Goal: Task Accomplishment & Management: Use online tool/utility

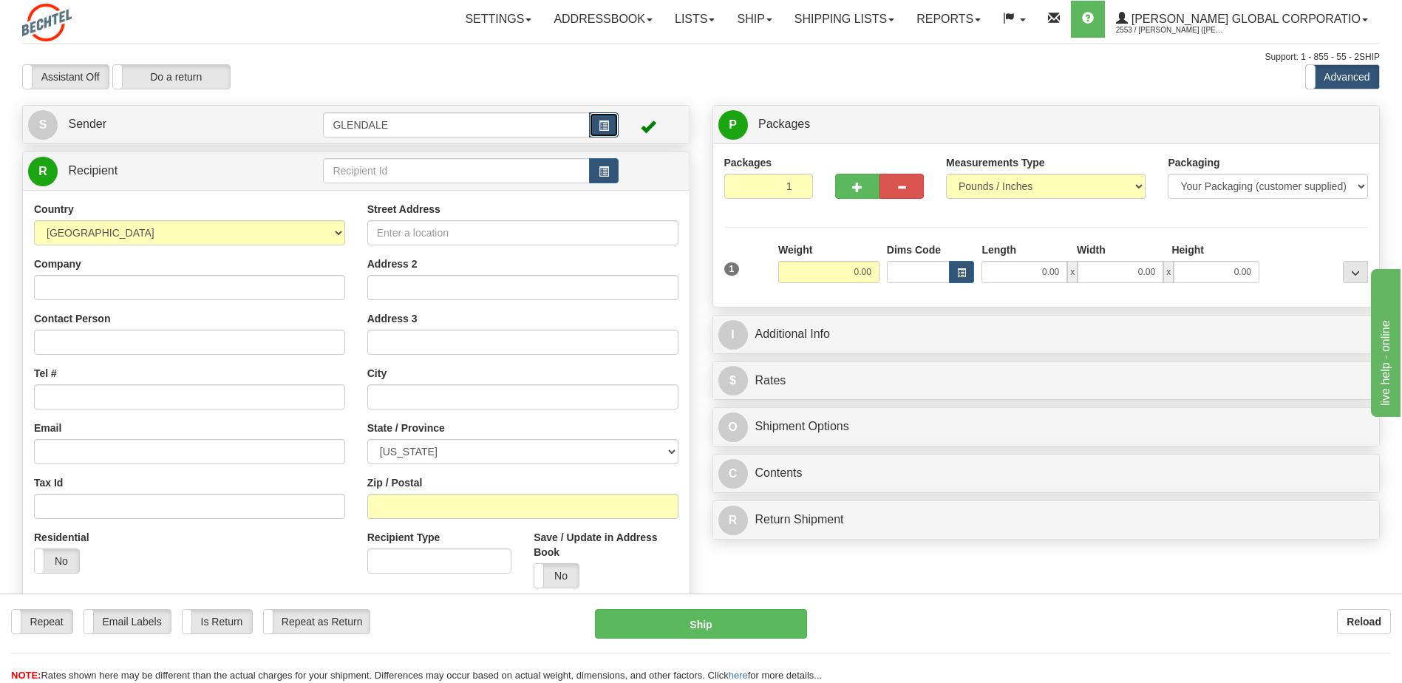
click at [597, 123] on button "button" at bounding box center [604, 124] width 30 height 25
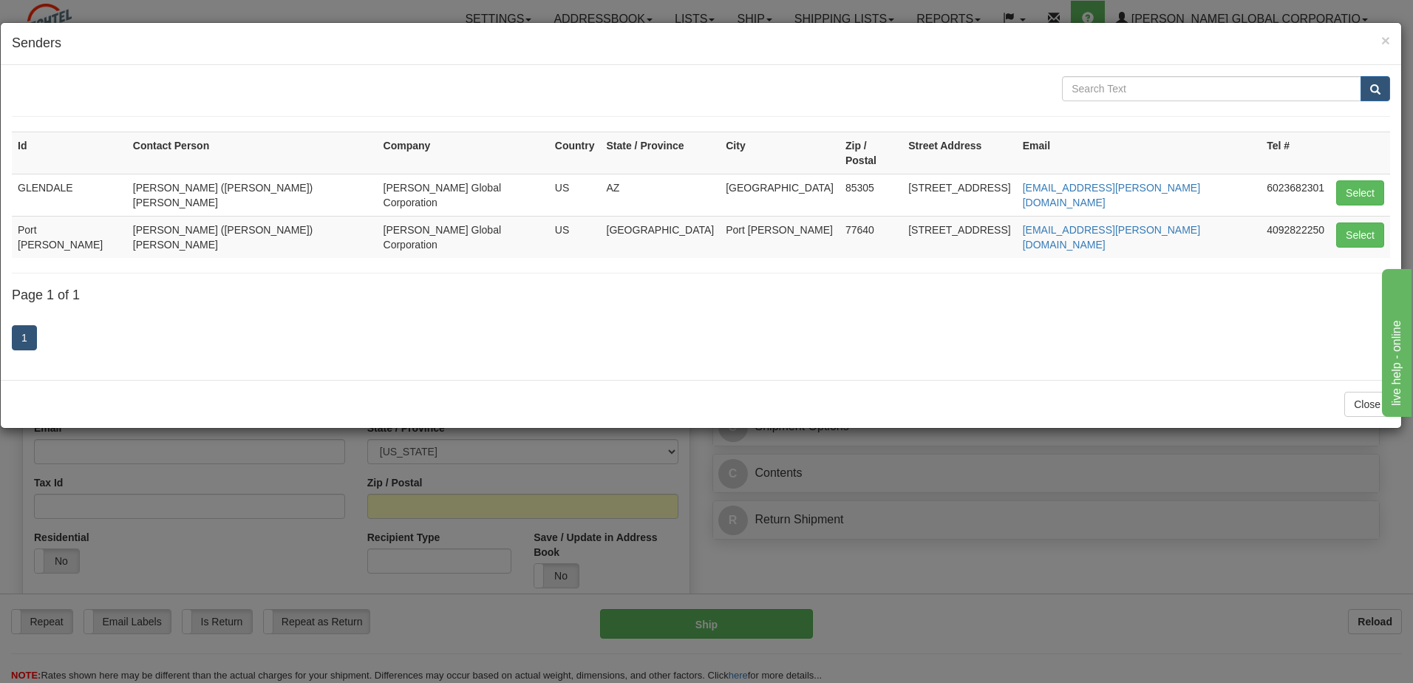
click at [38, 216] on td "Port [PERSON_NAME]" at bounding box center [69, 237] width 115 height 42
click at [1363, 222] on button "Select" at bounding box center [1360, 234] width 48 height 25
type input "Port [PERSON_NAME]"
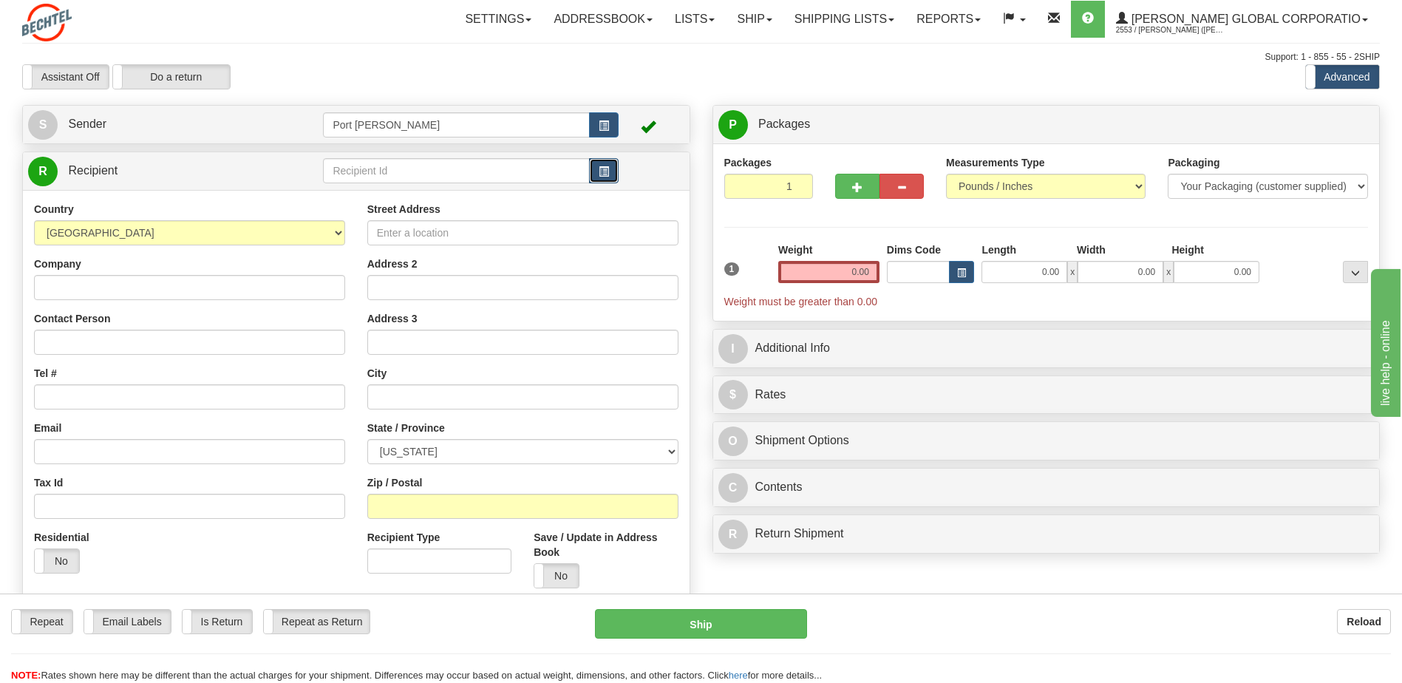
click at [605, 171] on span "button" at bounding box center [604, 172] width 10 height 10
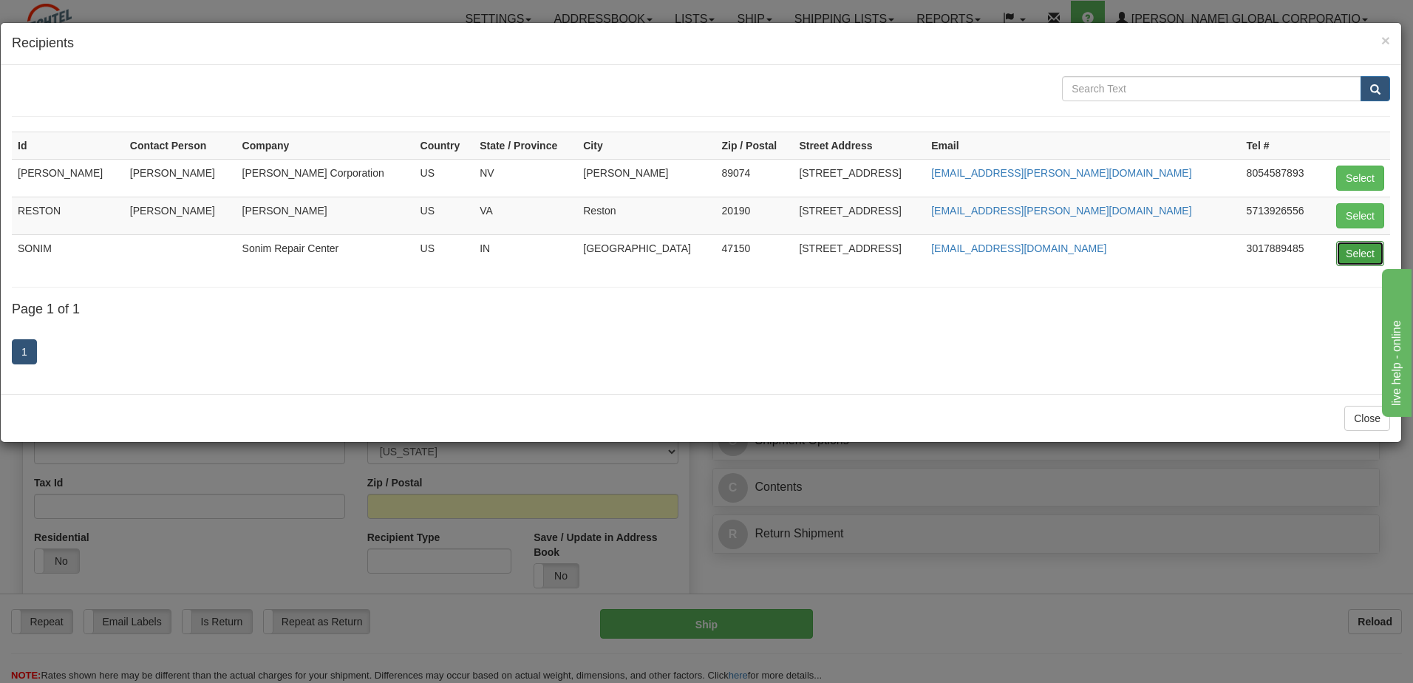
click at [1357, 248] on button "Select" at bounding box center [1360, 253] width 48 height 25
type input "SONIM"
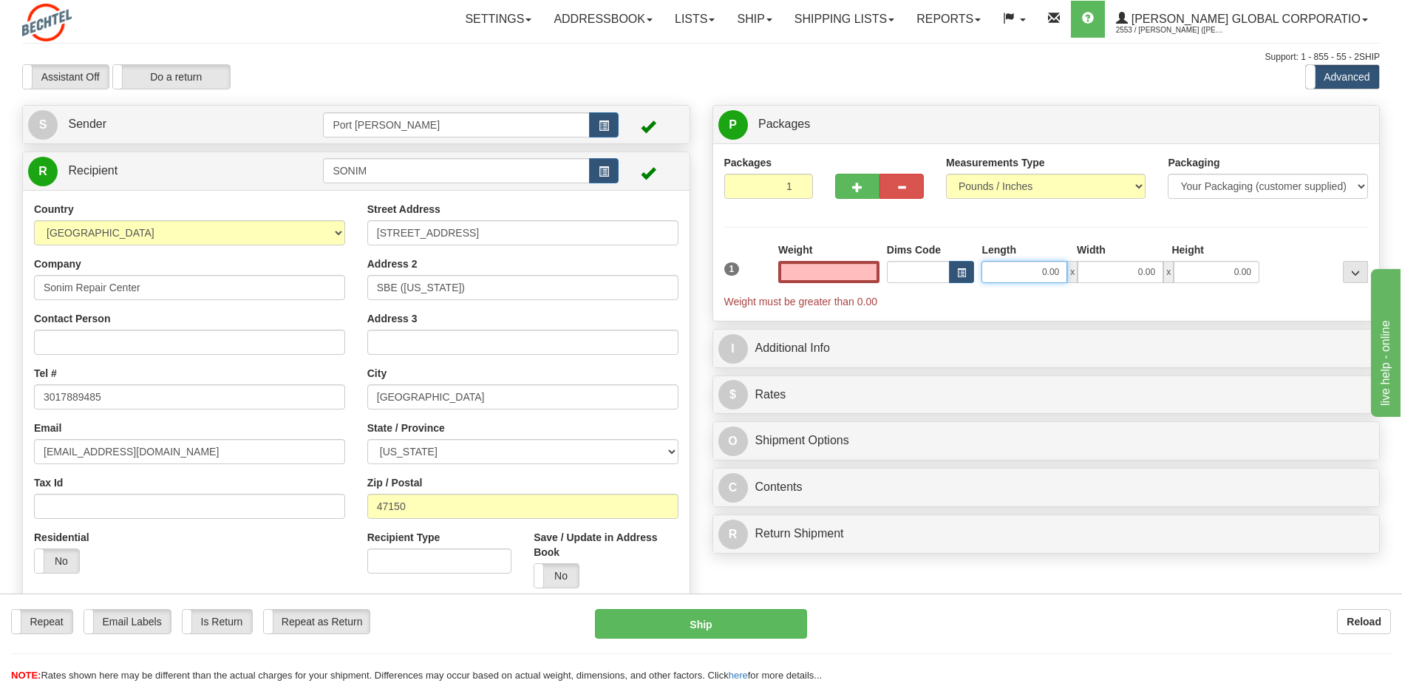
type input "0.00"
drag, startPoint x: 1041, startPoint y: 270, endPoint x: 1078, endPoint y: 265, distance: 37.4
click at [1078, 265] on div "0.00 x 0.00 x 0.00" at bounding box center [1120, 272] width 278 height 22
type input "15.00"
click at [1133, 271] on input "0.00" at bounding box center [1120, 272] width 86 height 22
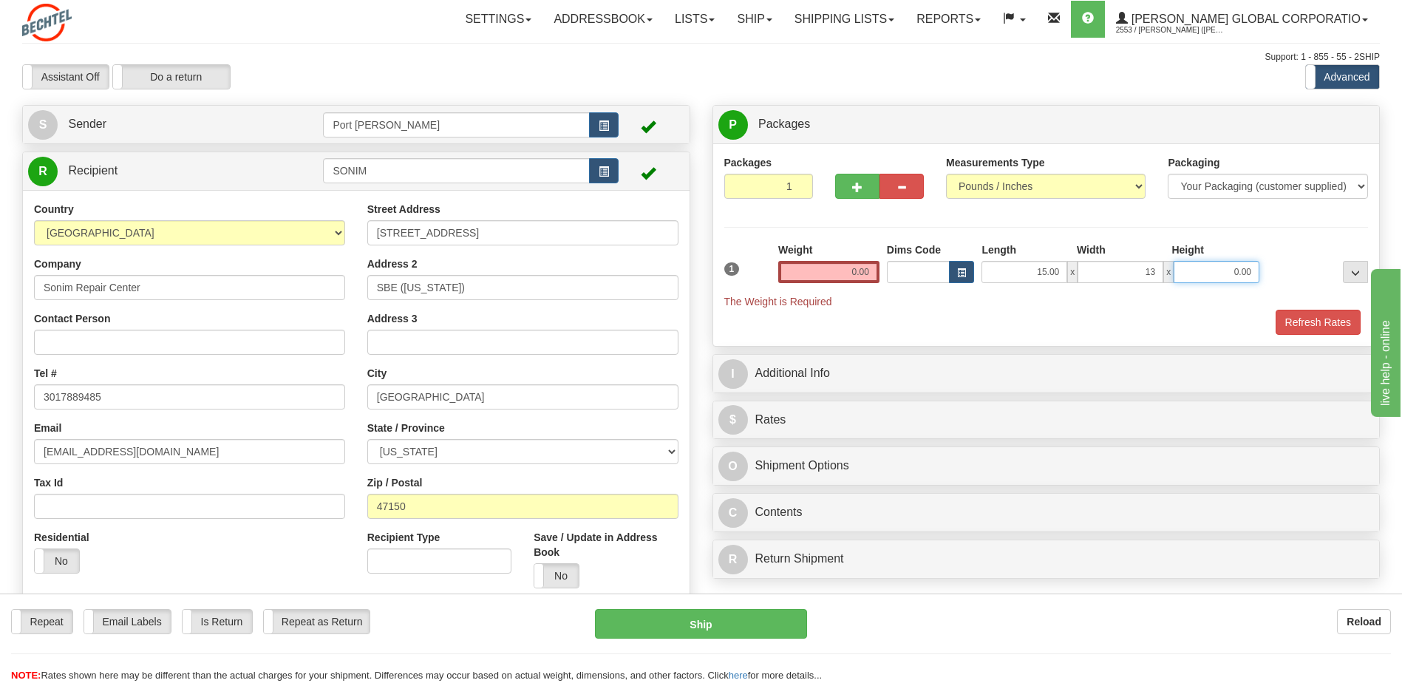
type input "13.00"
click at [1235, 274] on input "0.00" at bounding box center [1216, 272] width 86 height 22
type input "7.00"
click at [831, 281] on input "0.00" at bounding box center [828, 272] width 101 height 22
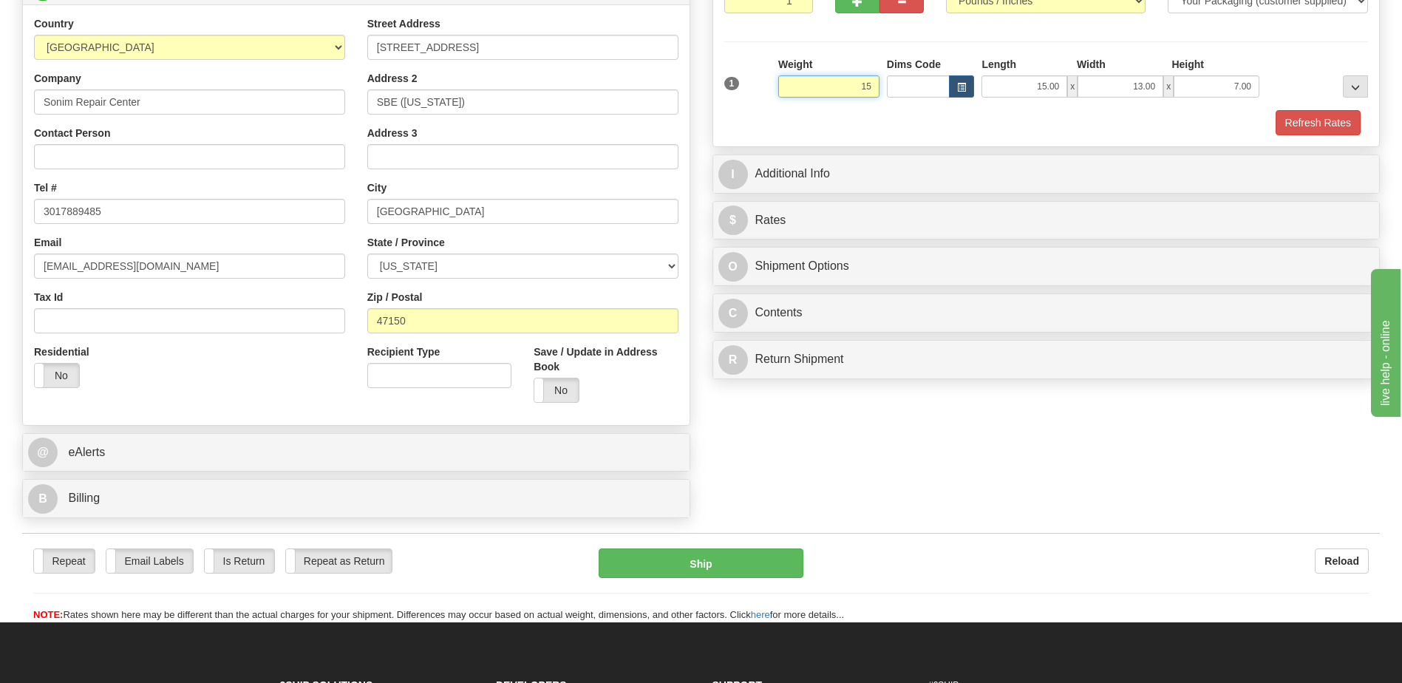
scroll to position [222, 0]
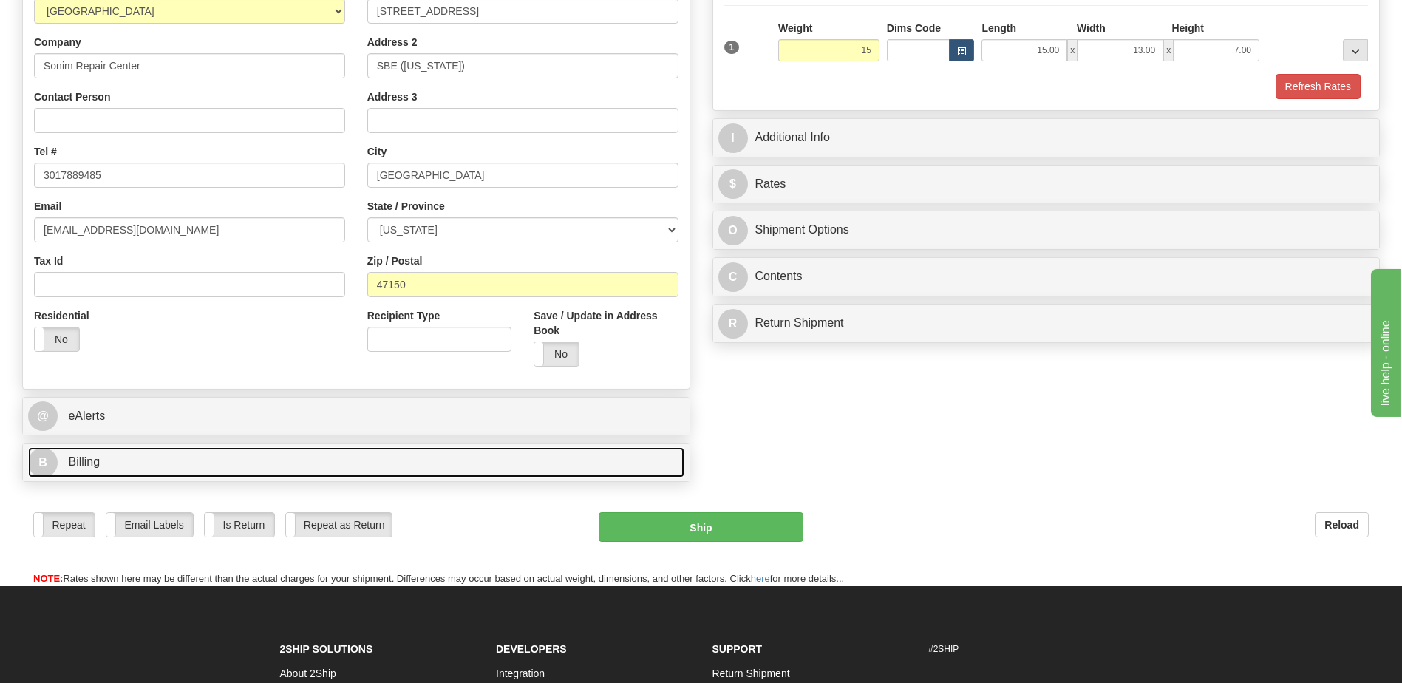
type input "15.00"
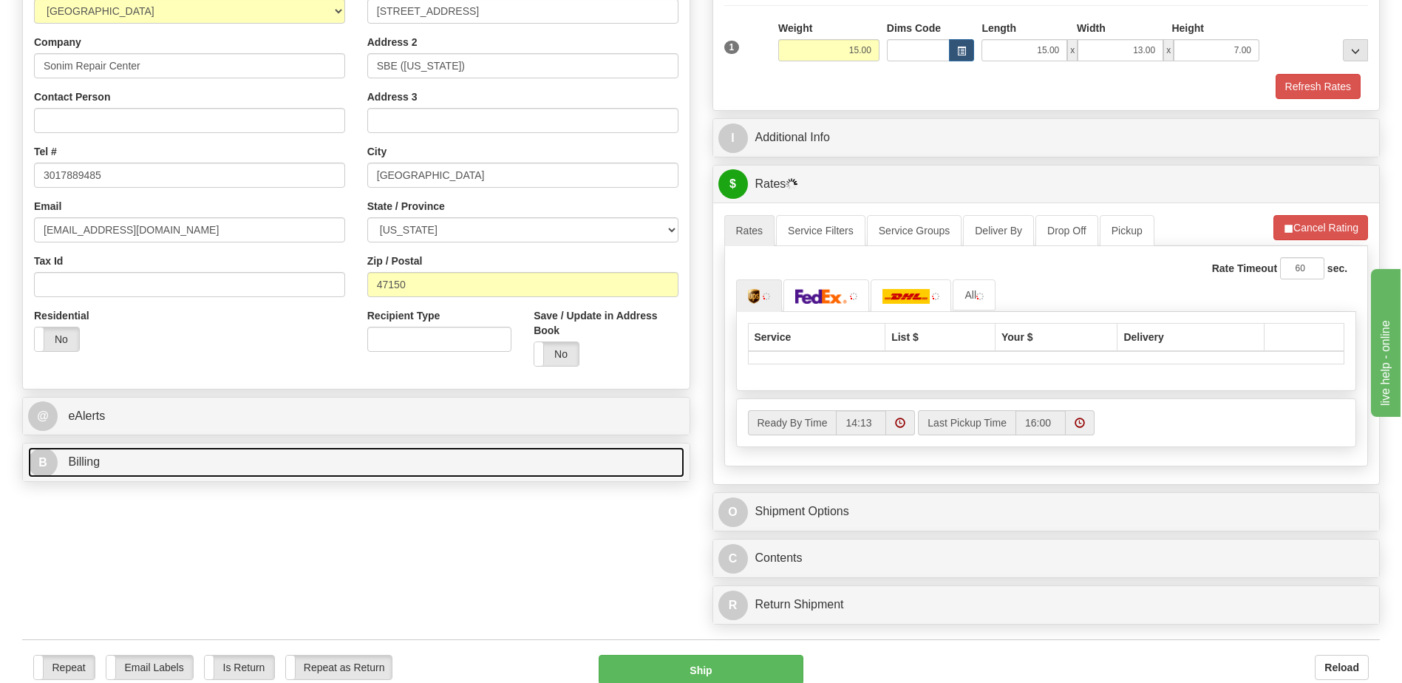
click at [107, 464] on link "B Billing" at bounding box center [356, 462] width 656 height 30
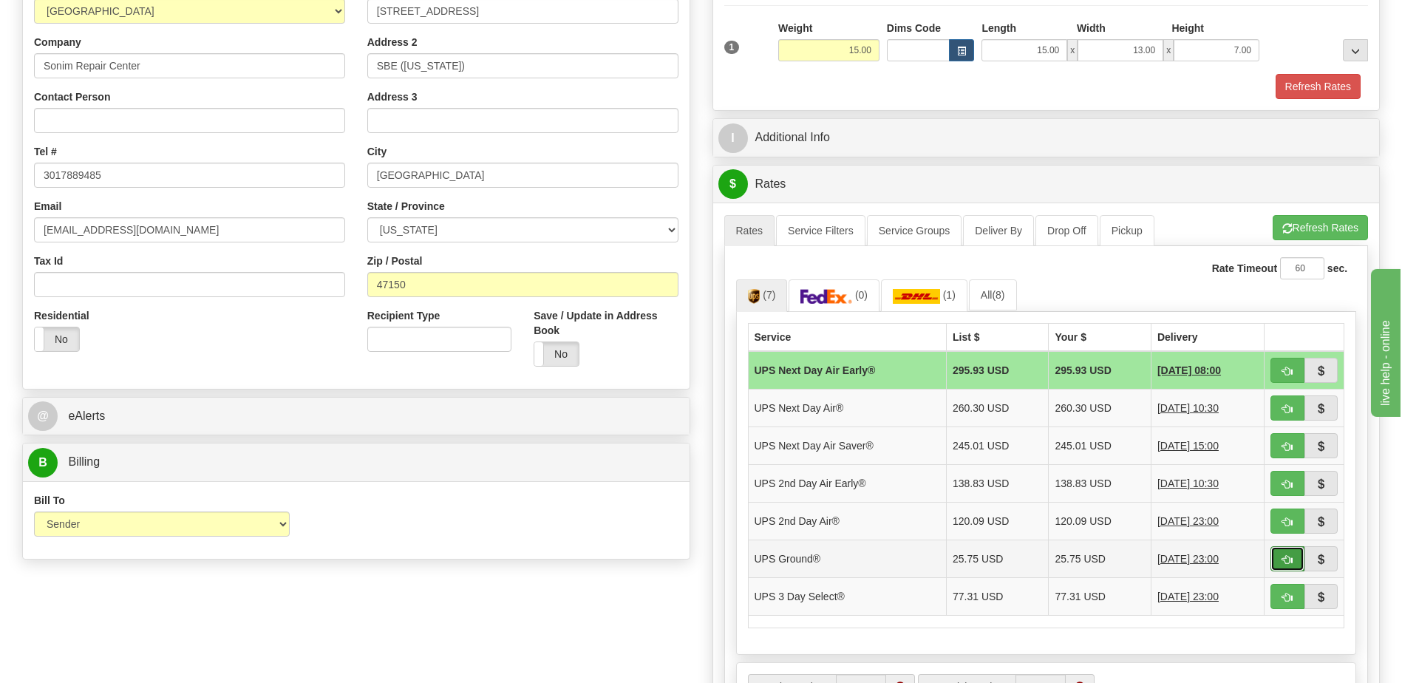
click at [1285, 557] on span "button" at bounding box center [1287, 560] width 10 height 10
type input "03"
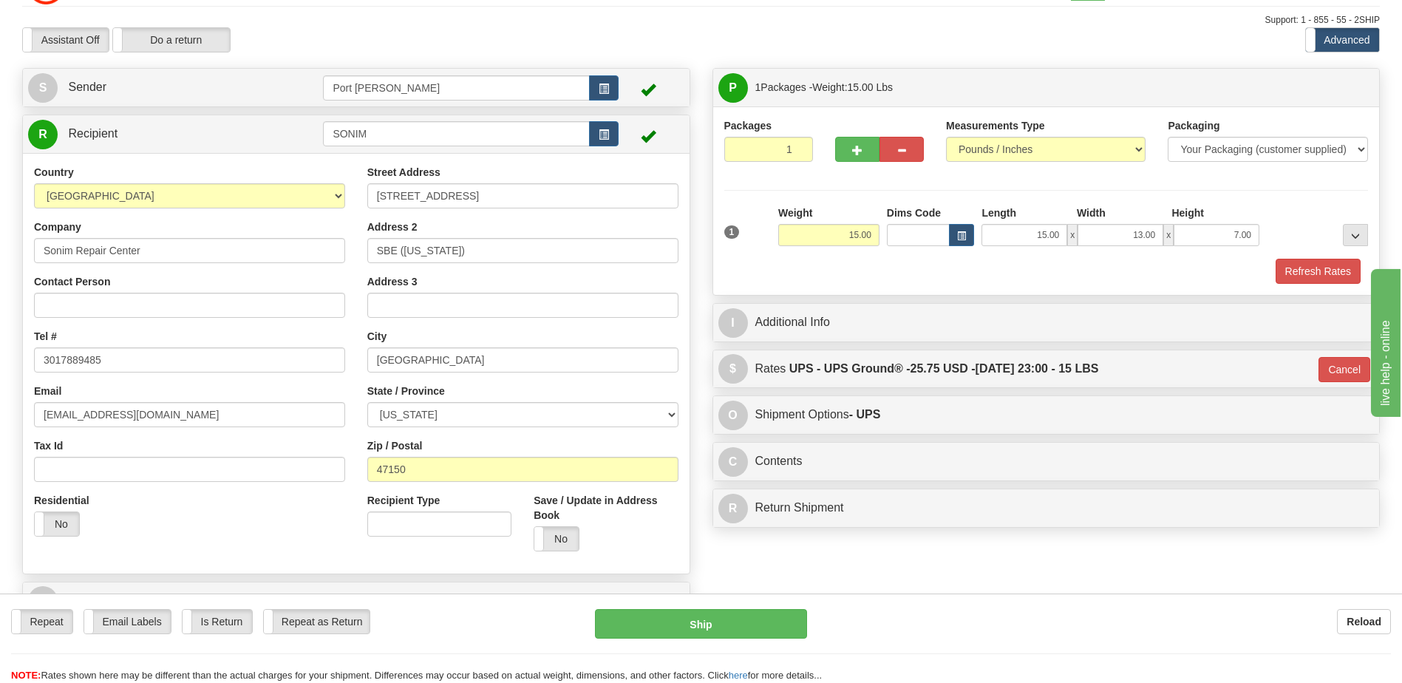
scroll to position [74, 0]
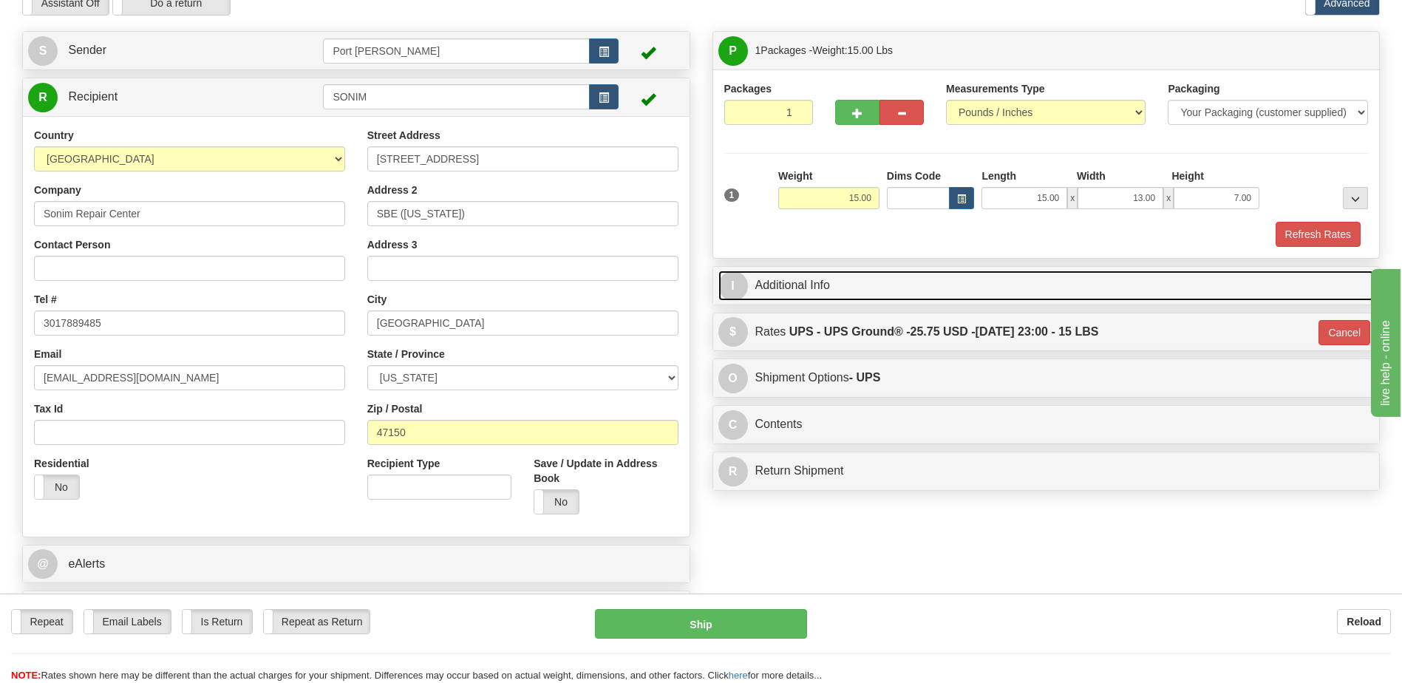
click at [801, 290] on link "I Additional Info" at bounding box center [1046, 285] width 656 height 30
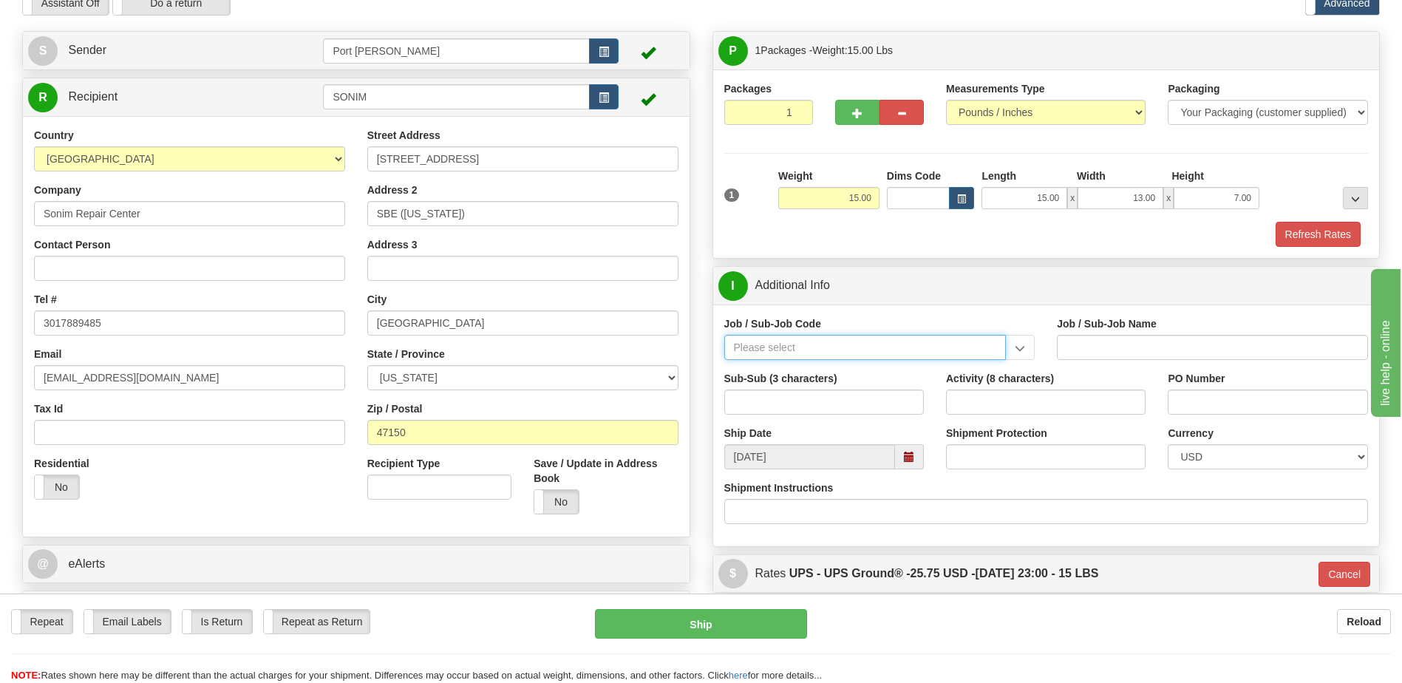
click at [817, 347] on input "Job / Sub-Job Code" at bounding box center [865, 347] width 282 height 25
type input "26196-530"
click at [797, 369] on div "26196-530" at bounding box center [861, 370] width 267 height 16
type input "PORT [PERSON_NAME] LNG - ENERGY FIELD PROFESSIONALS"
type input "26196-530"
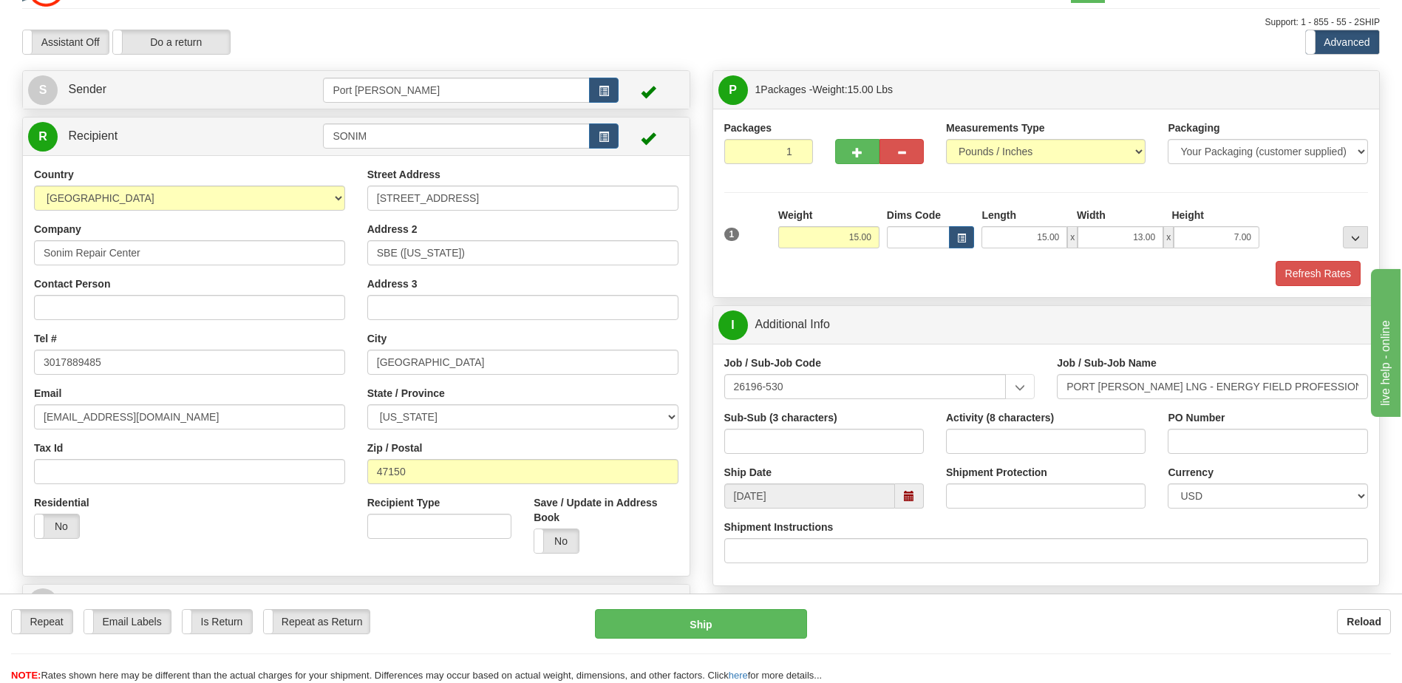
scroll to position [0, 0]
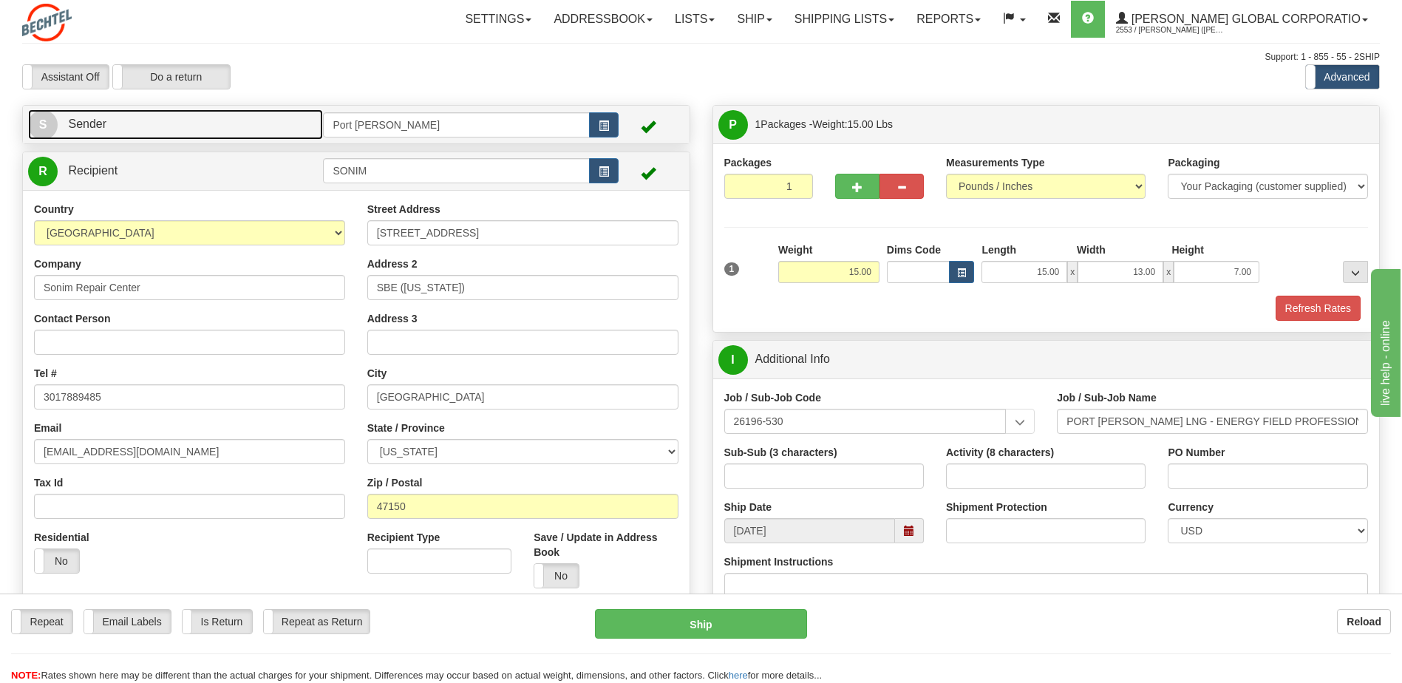
click at [97, 123] on span "Sender" at bounding box center [87, 123] width 38 height 13
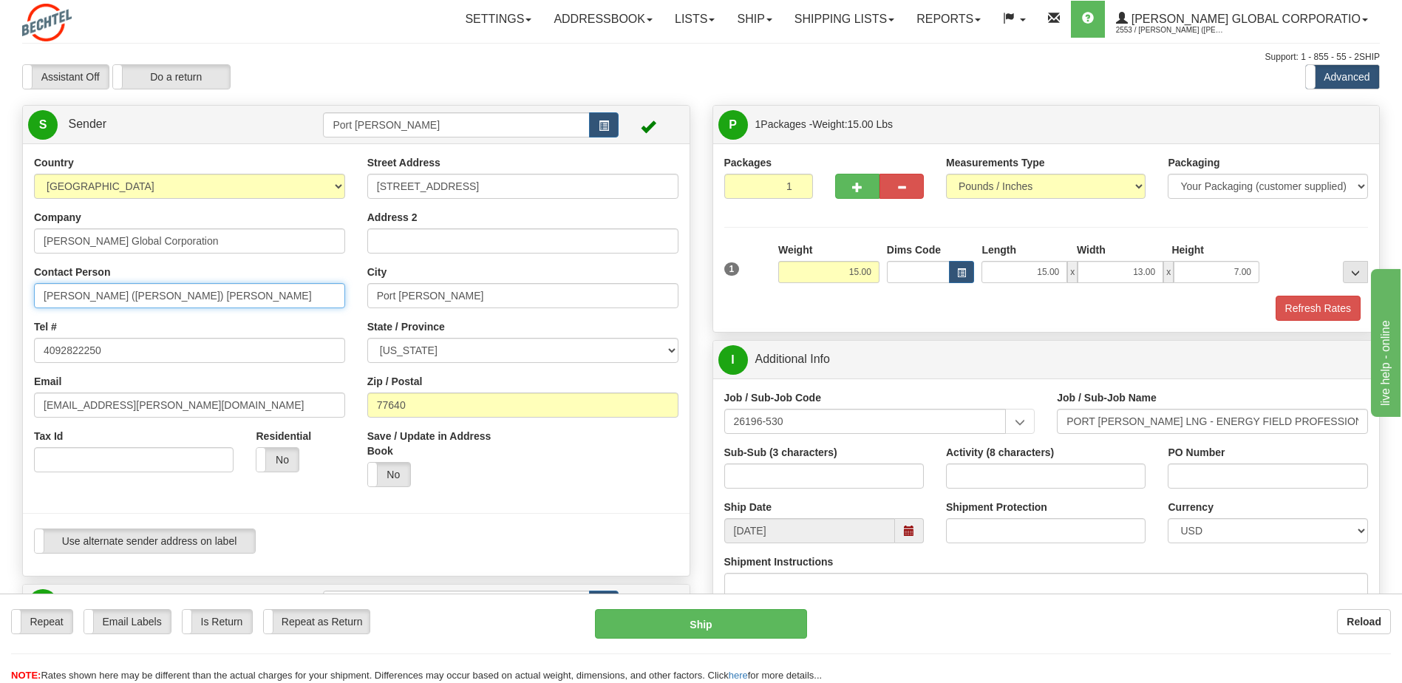
click at [203, 296] on input "[PERSON_NAME] ([PERSON_NAME]) [PERSON_NAME]" at bounding box center [189, 295] width 311 height 25
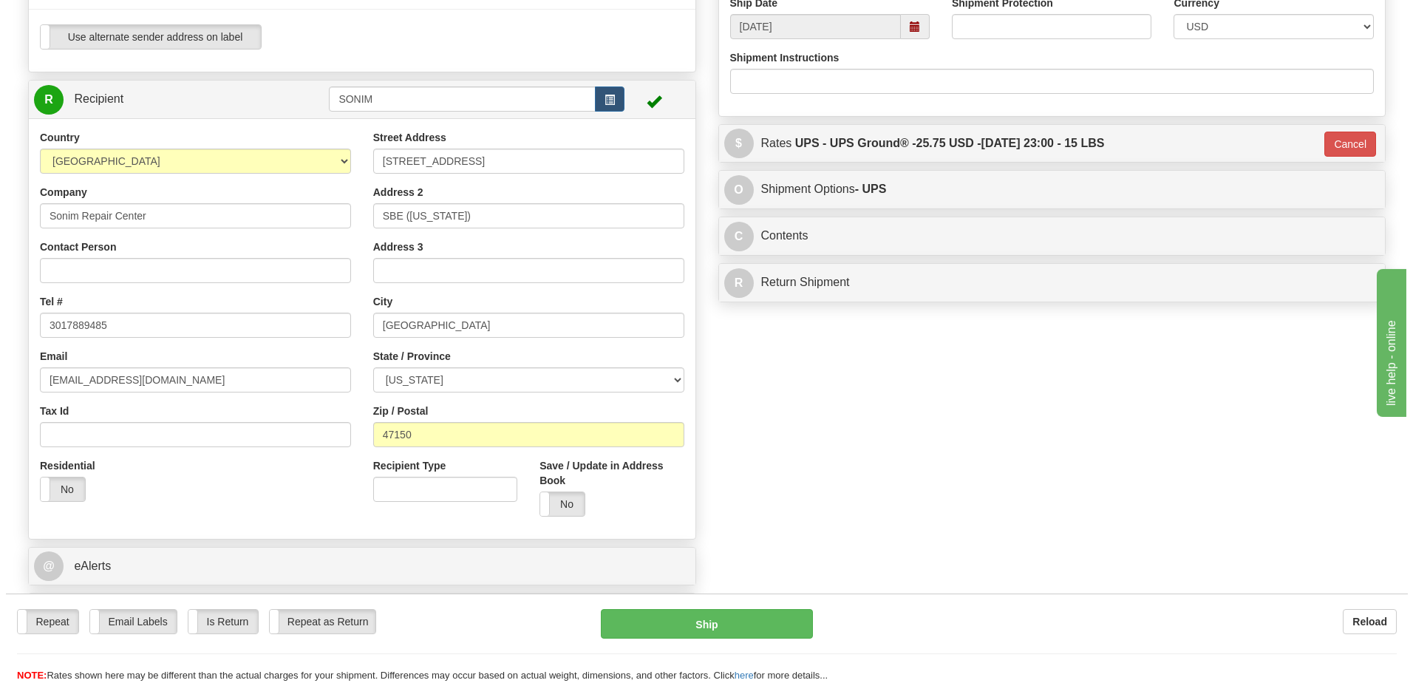
scroll to position [517, 0]
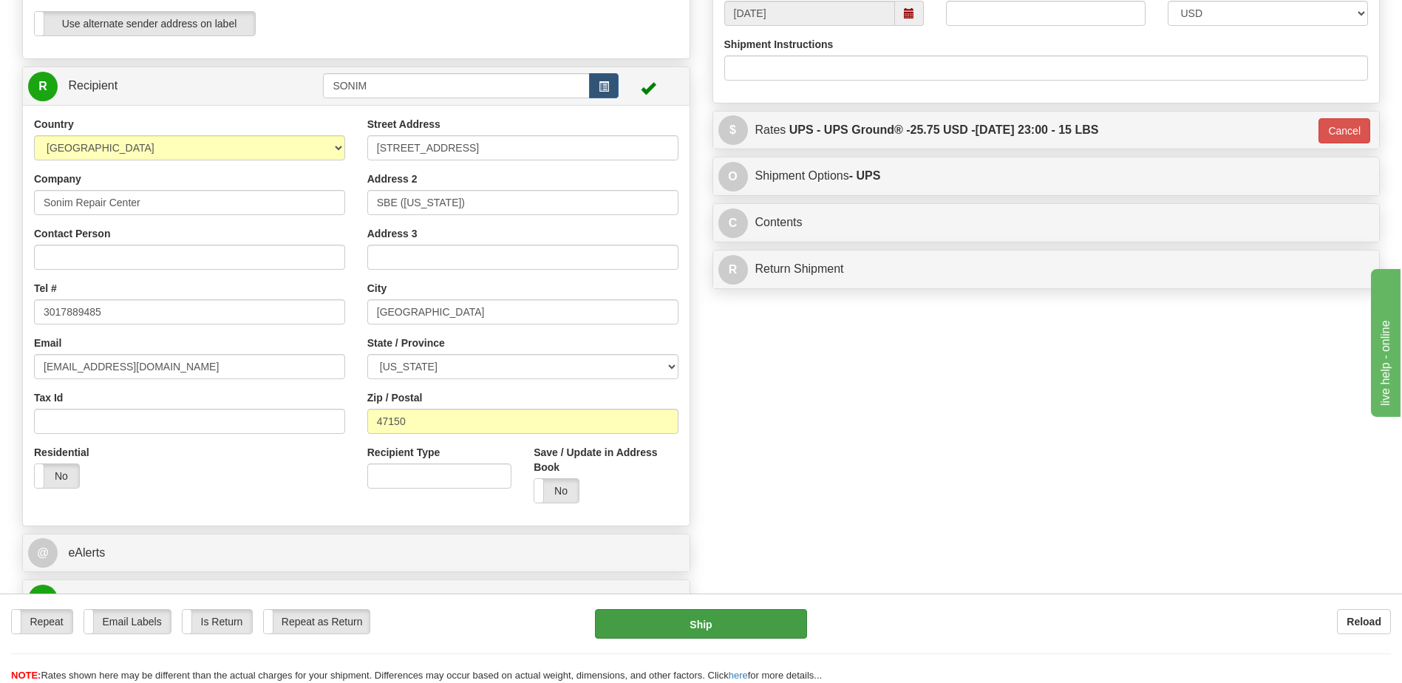
type input "[PERSON_NAME] ([PERSON_NAME])"
click at [695, 627] on button "Ship" at bounding box center [700, 624] width 211 height 30
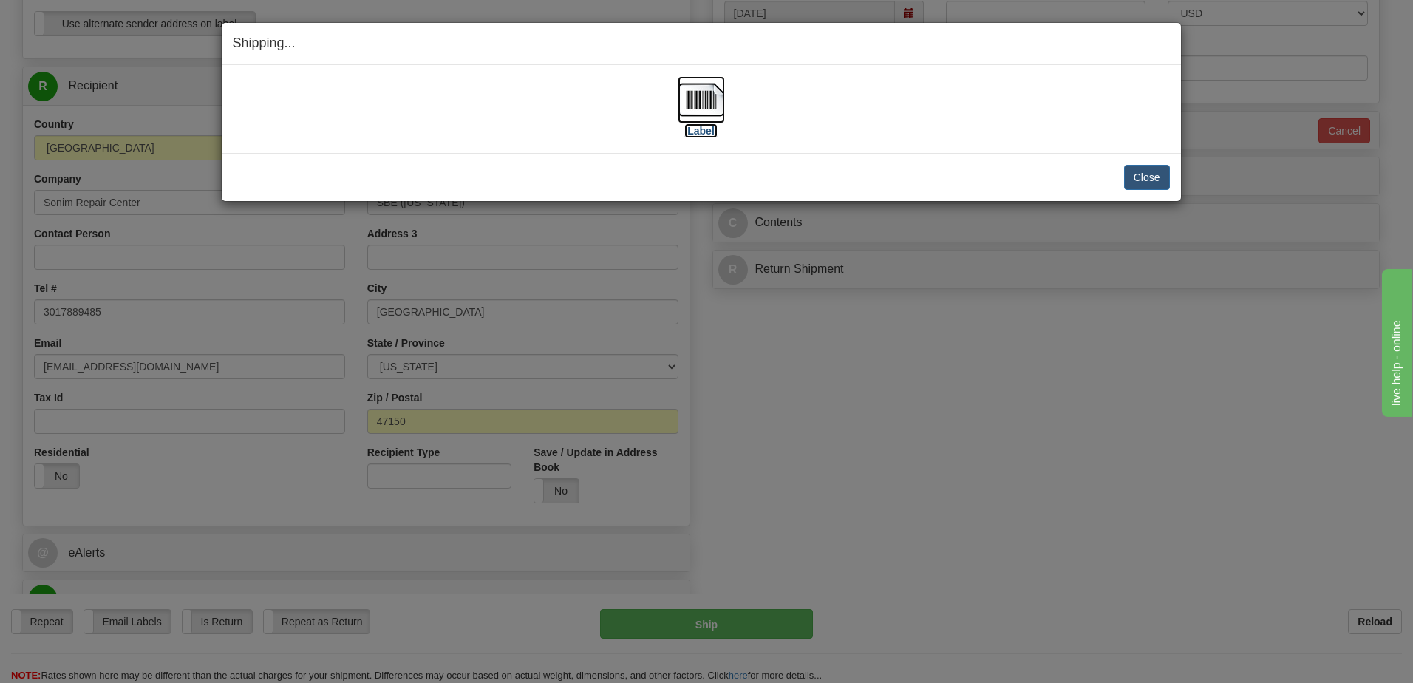
click at [701, 103] on img at bounding box center [701, 99] width 47 height 47
click at [1148, 175] on button "Close" at bounding box center [1147, 177] width 46 height 25
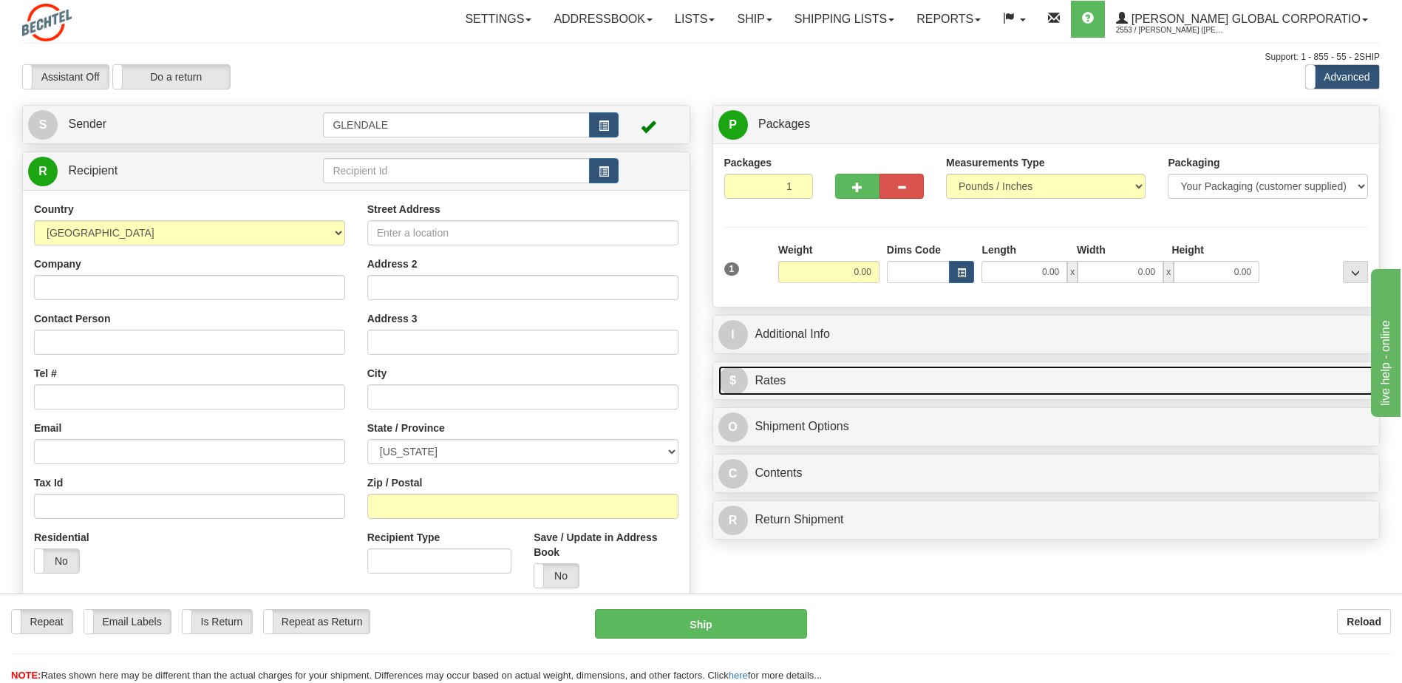
click at [754, 380] on link "$ Rates" at bounding box center [1046, 381] width 656 height 30
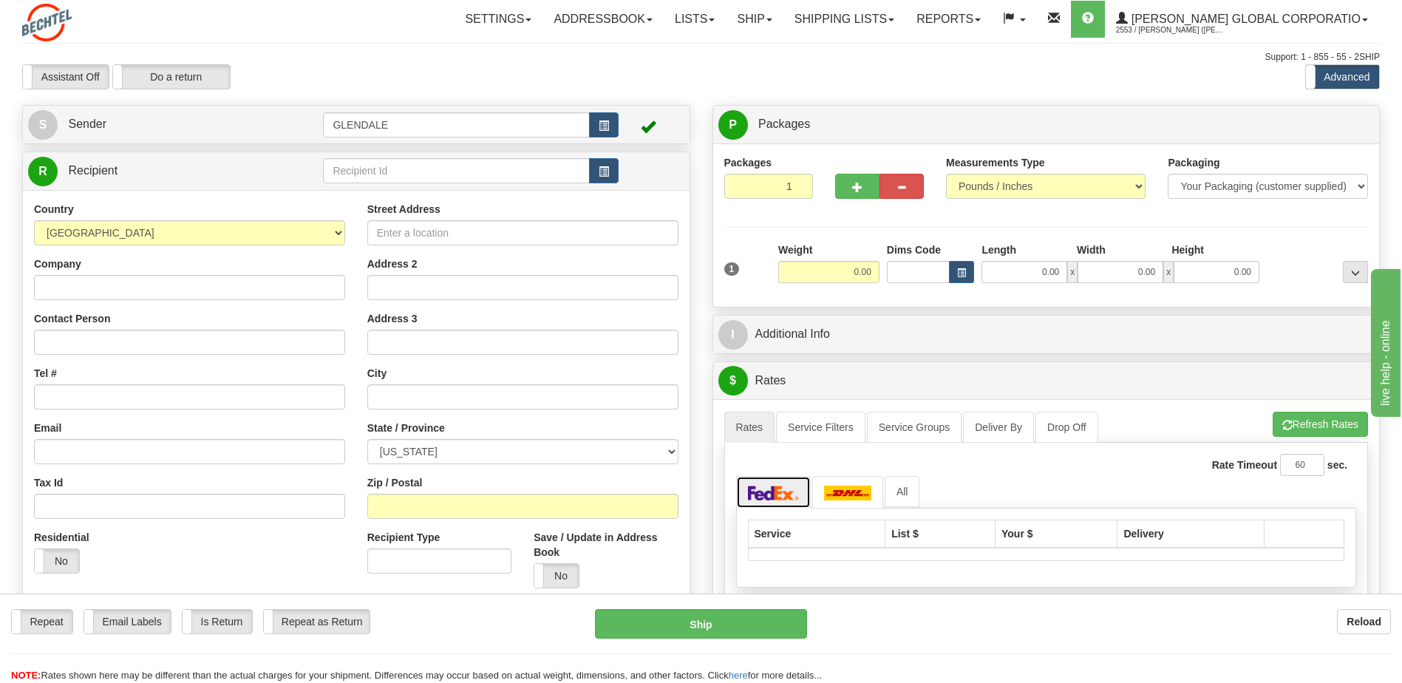
click at [758, 495] on img at bounding box center [774, 492] width 52 height 15
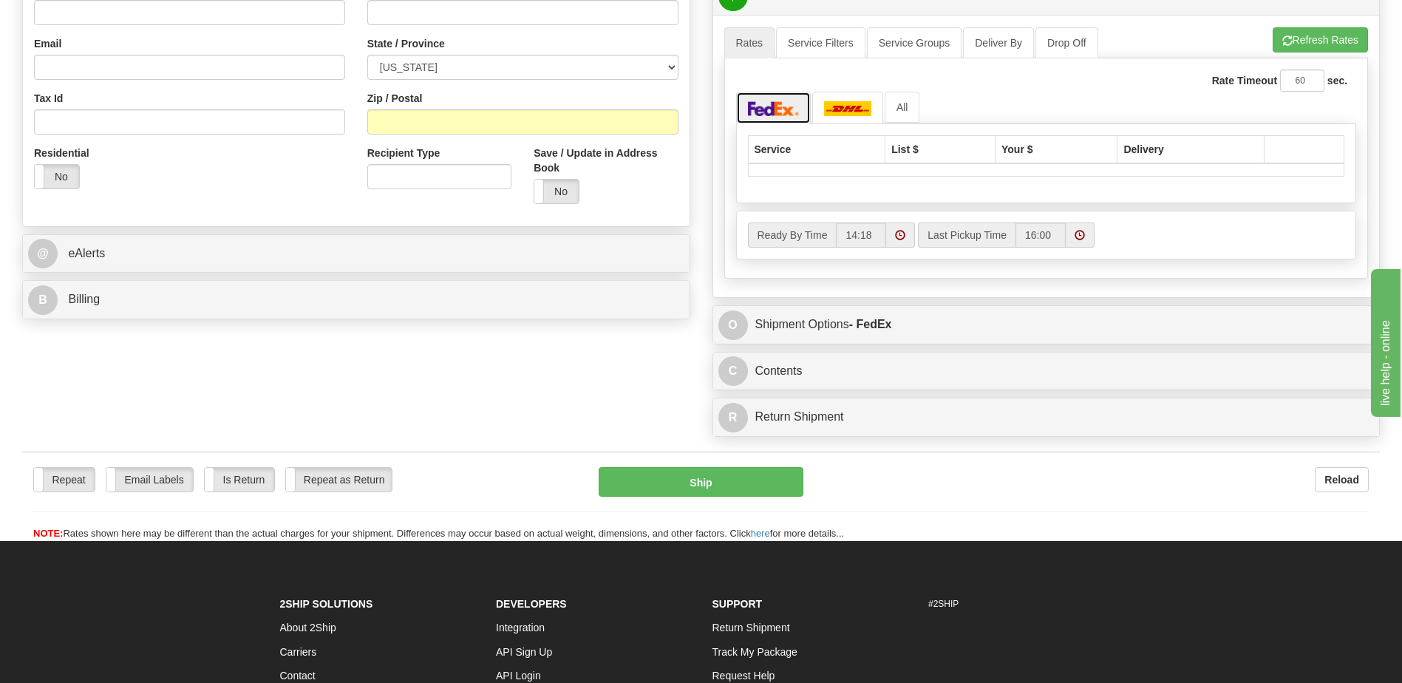
scroll to position [401, 0]
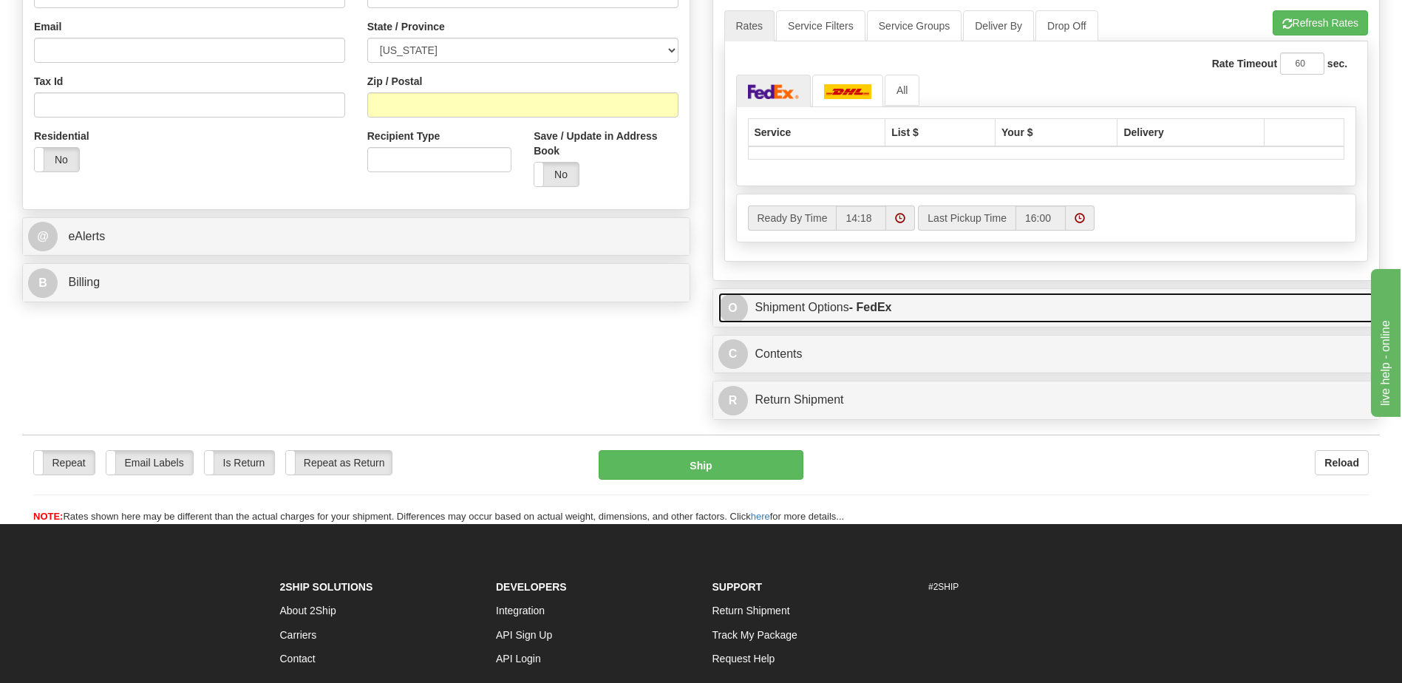
click at [808, 296] on link "O Shipment Options - FedEx" at bounding box center [1046, 308] width 656 height 30
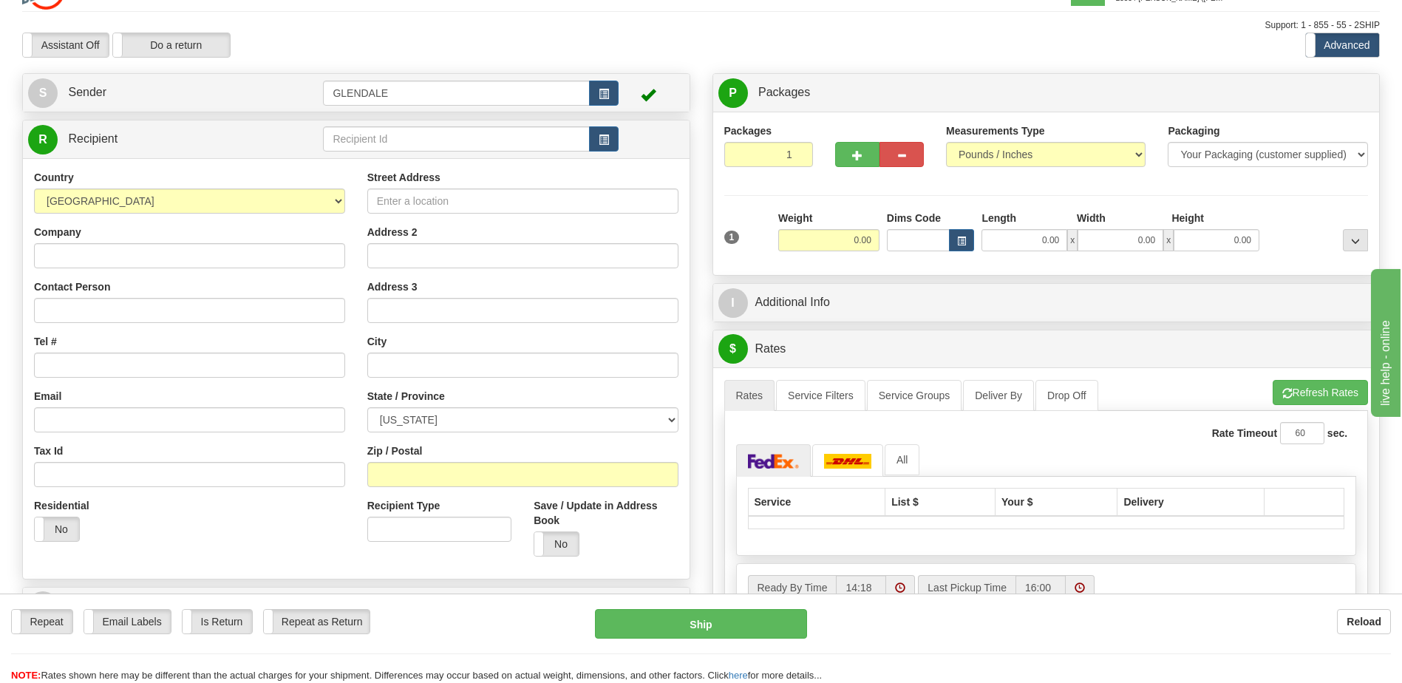
scroll to position [0, 0]
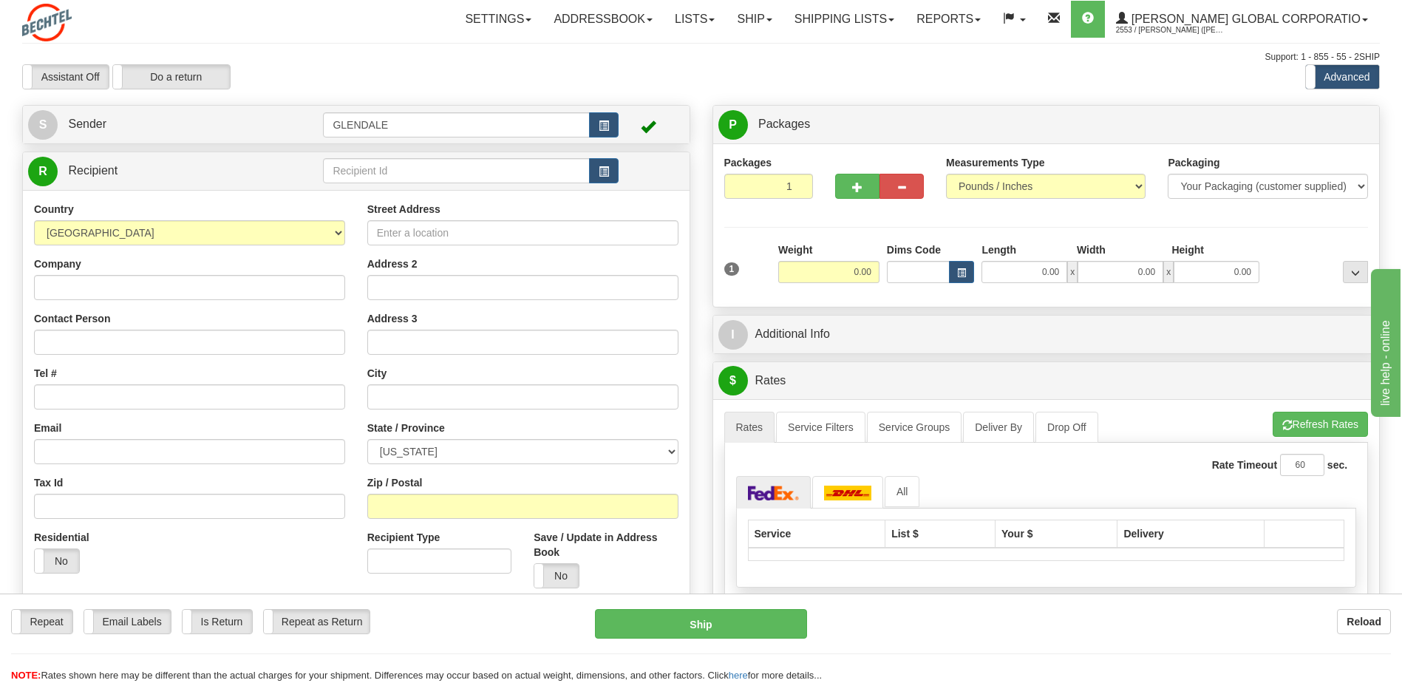
click at [502, 76] on div "Assistant On Assistant Off Do a return Do a return" at bounding box center [298, 76] width 575 height 25
click at [602, 121] on span "button" at bounding box center [604, 126] width 10 height 10
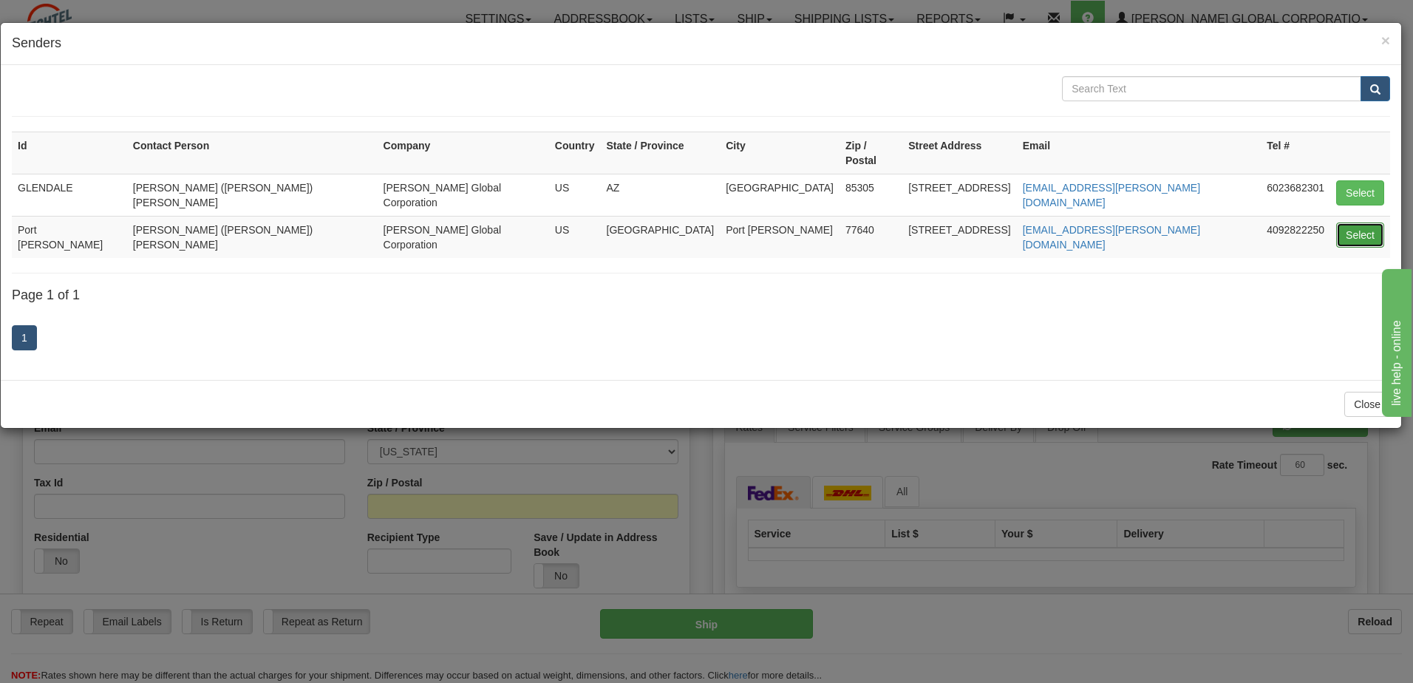
click at [1353, 222] on button "Select" at bounding box center [1360, 234] width 48 height 25
type input "Port [PERSON_NAME]"
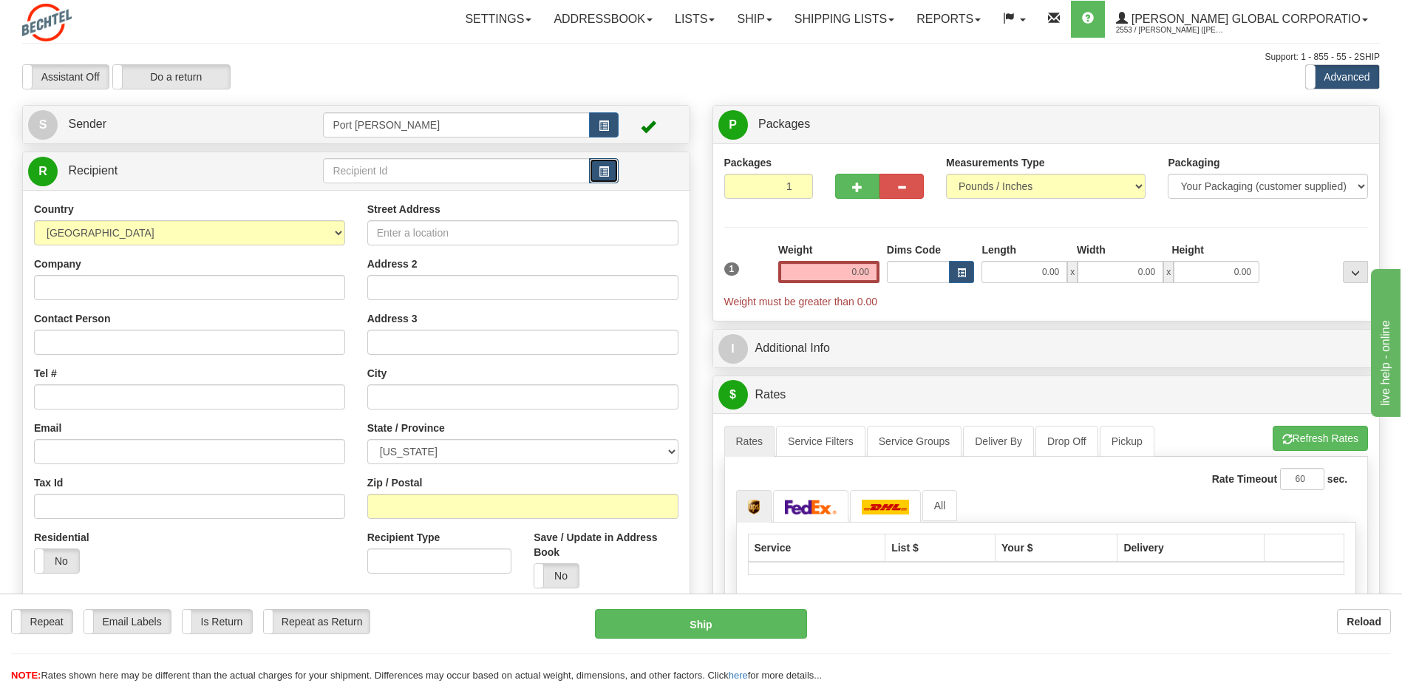
click at [600, 170] on span "button" at bounding box center [604, 172] width 10 height 10
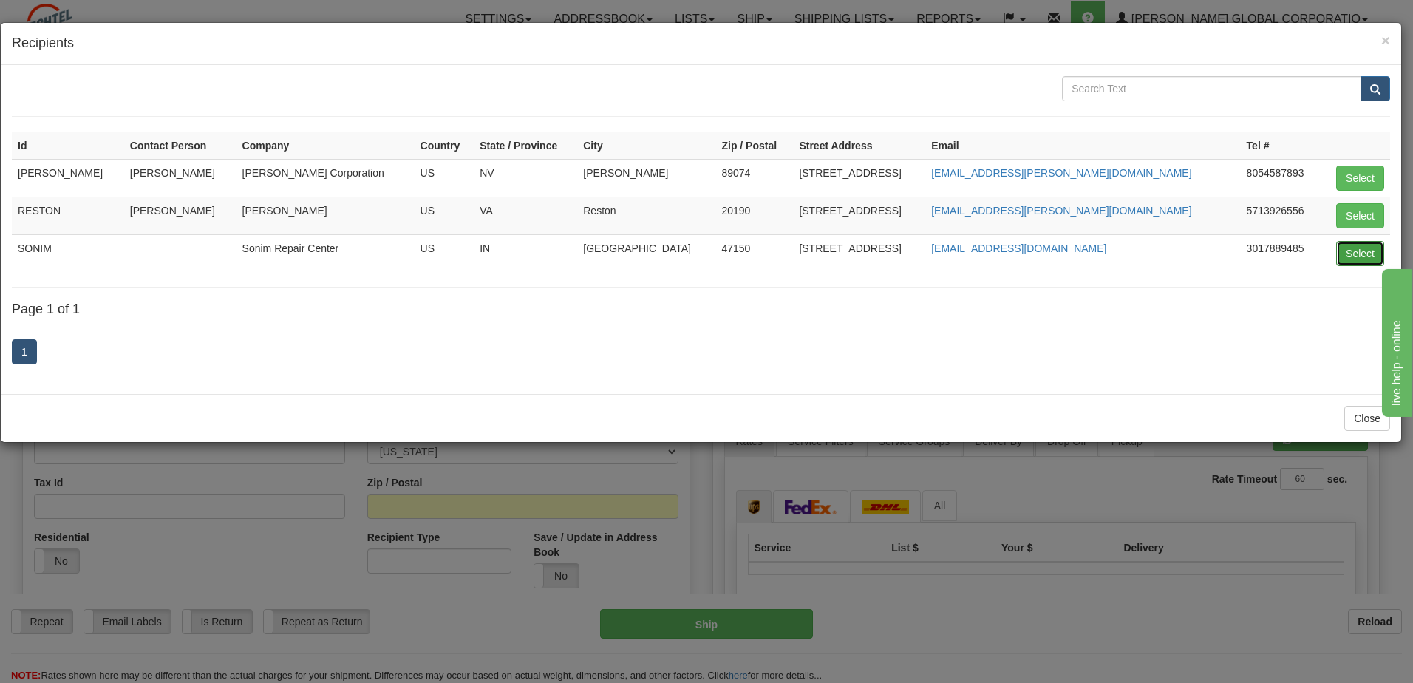
click at [1362, 257] on button "Select" at bounding box center [1360, 253] width 48 height 25
type input "SONIM"
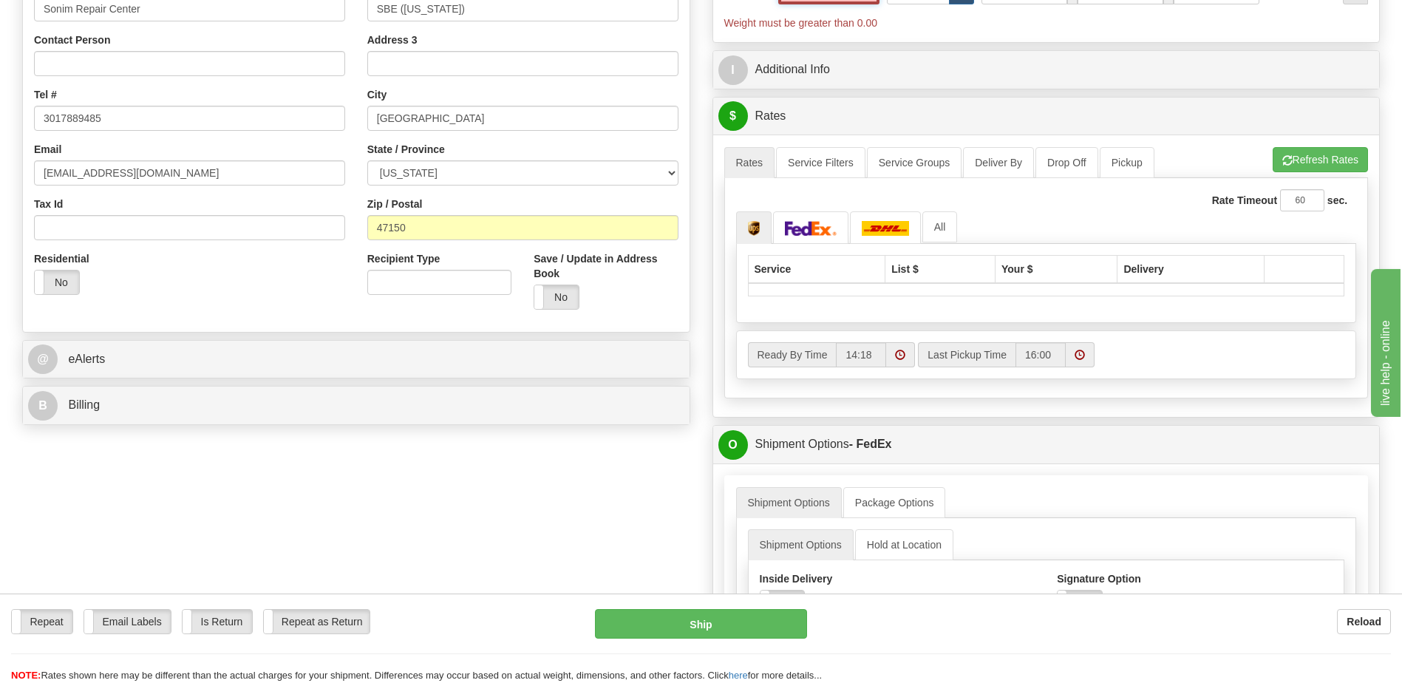
scroll to position [296, 0]
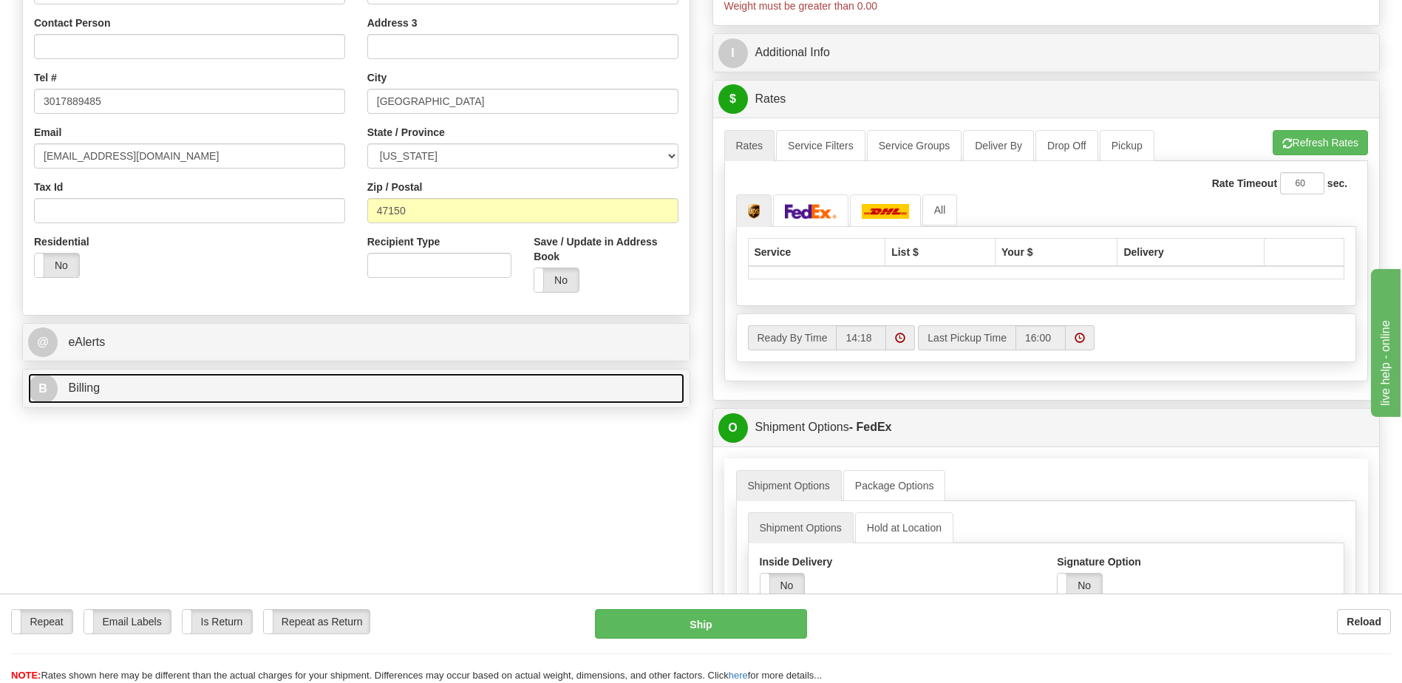
type input "0.00"
click at [95, 388] on span "Billing" at bounding box center [84, 387] width 32 height 13
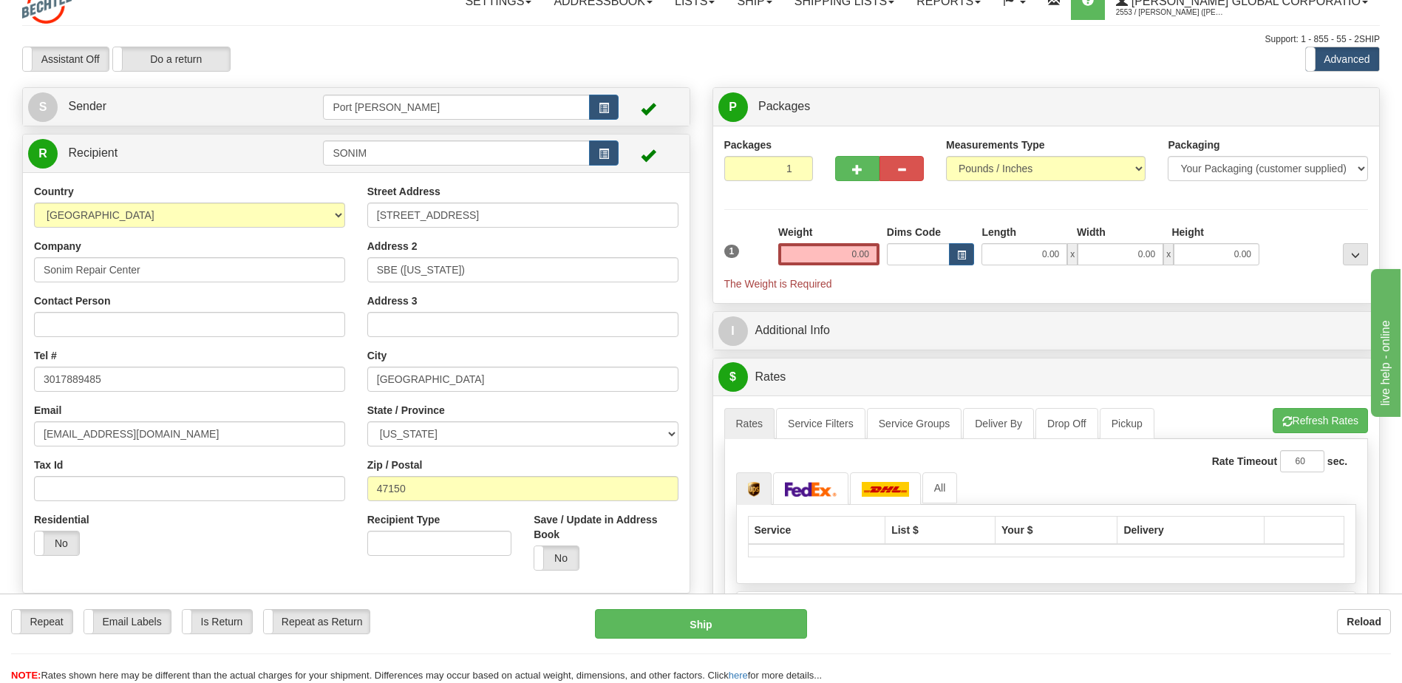
scroll to position [0, 0]
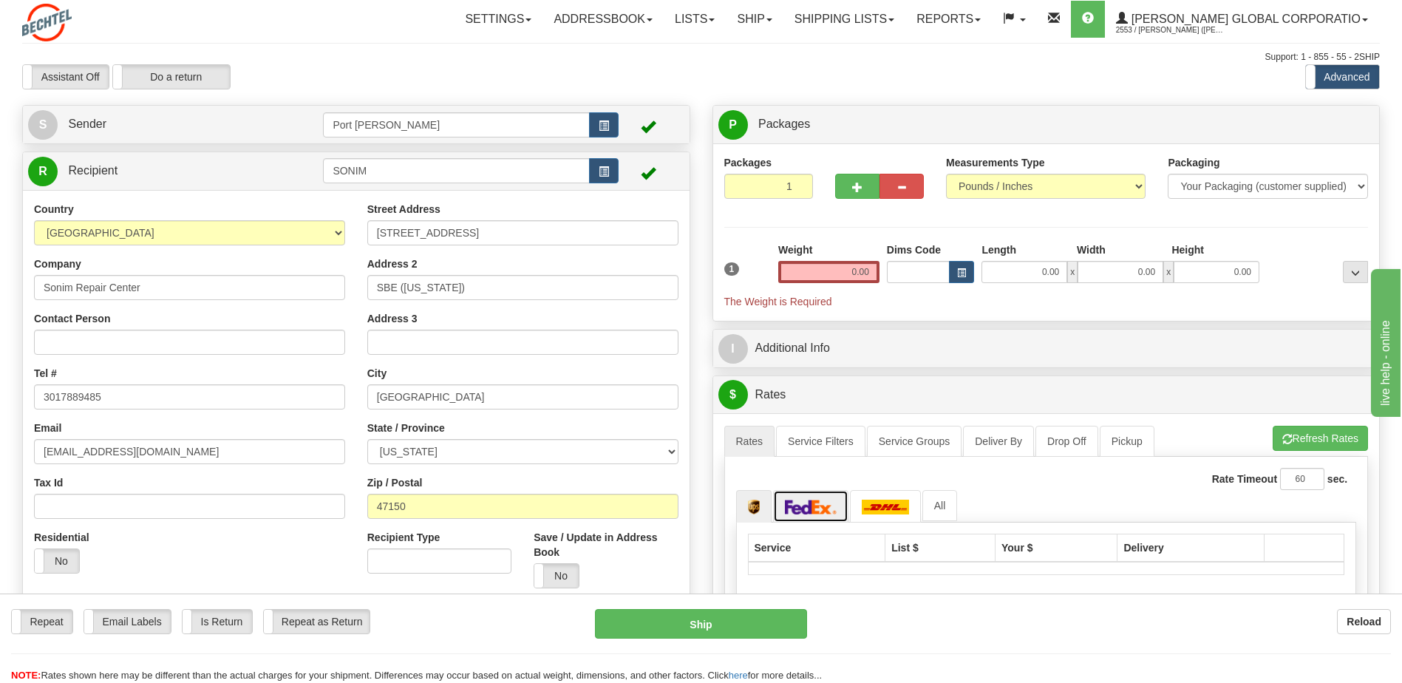
click at [802, 509] on img at bounding box center [811, 506] width 52 height 15
drag, startPoint x: 847, startPoint y: 273, endPoint x: 876, endPoint y: 273, distance: 28.8
click at [876, 273] on input "0.00" at bounding box center [828, 272] width 101 height 22
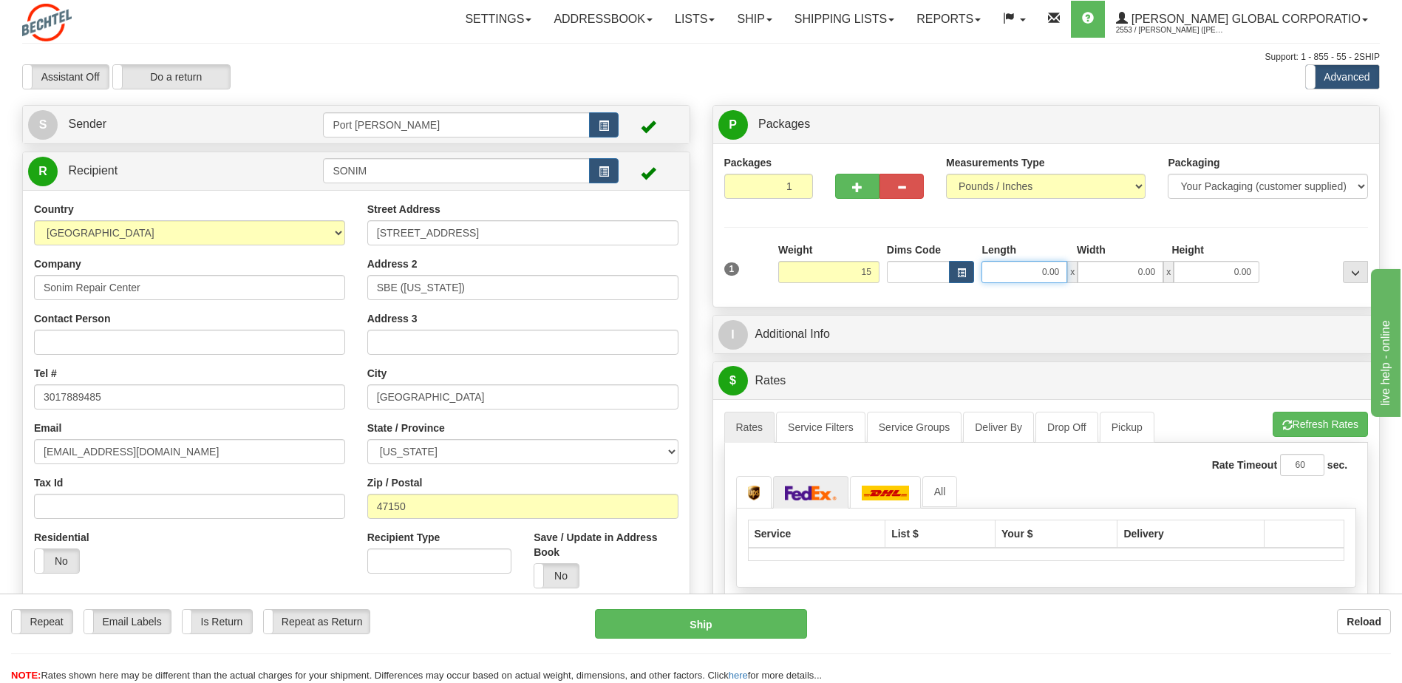
type input "15.00"
click at [1024, 281] on input "0.00" at bounding box center [1024, 272] width 86 height 22
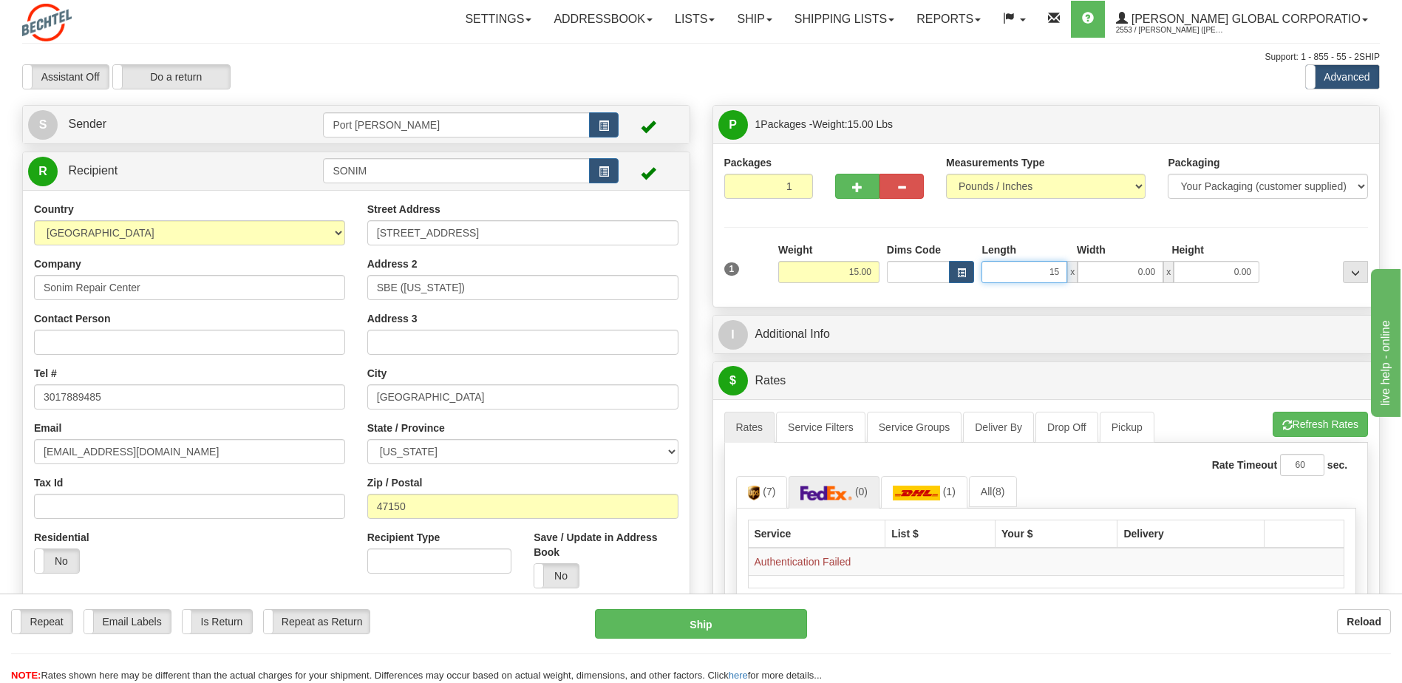
type input "15.00"
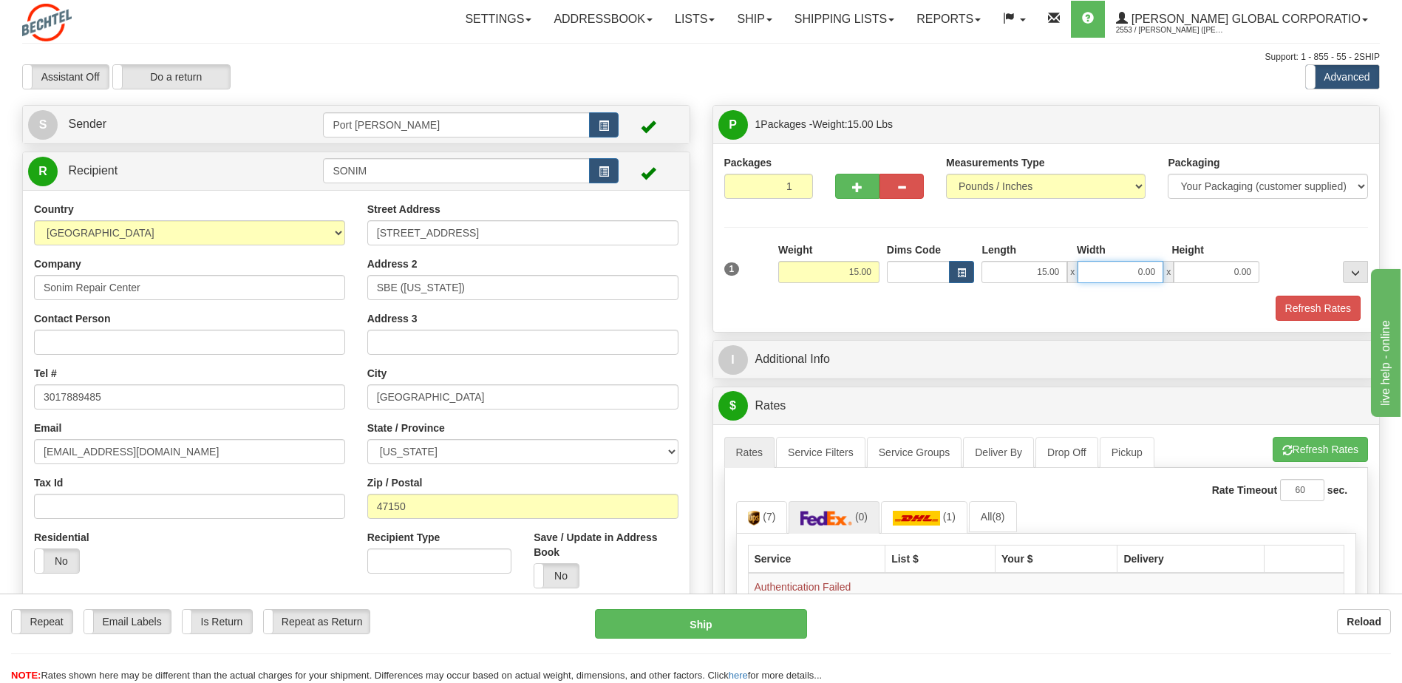
click at [1102, 276] on input "0.00" at bounding box center [1120, 272] width 86 height 22
type input "13.00"
click at [1193, 272] on input "0.00" at bounding box center [1216, 272] width 86 height 22
type input "7.00"
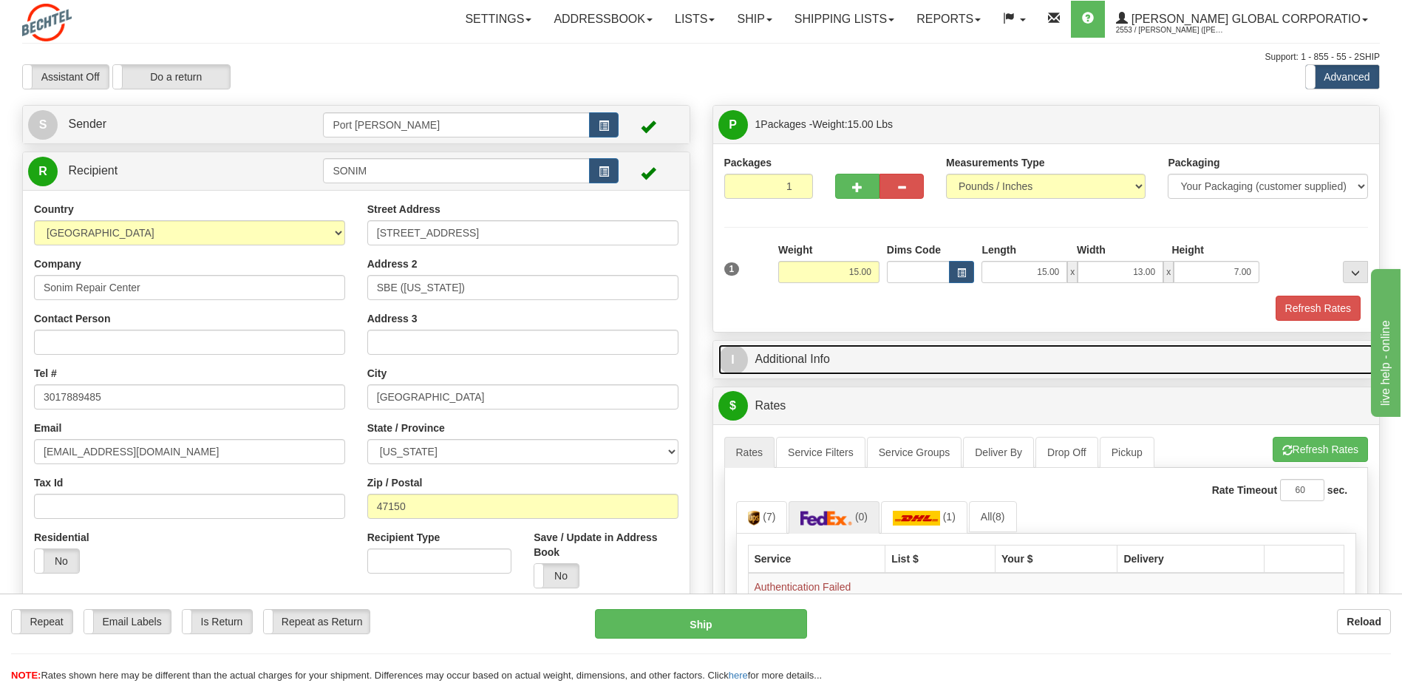
click at [822, 361] on link "I Additional Info" at bounding box center [1046, 359] width 656 height 30
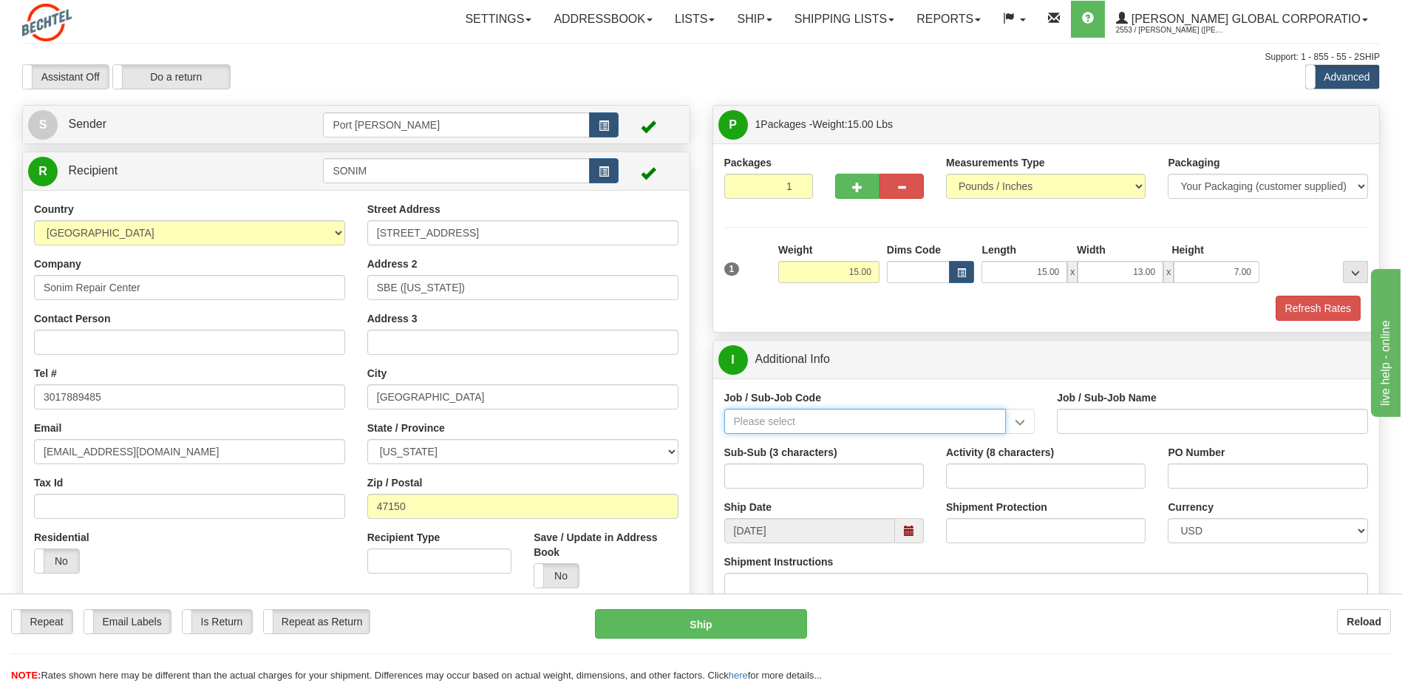
click at [806, 416] on input "Job / Sub-Job Code" at bounding box center [865, 421] width 282 height 25
click at [801, 437] on div "26196-530" at bounding box center [861, 444] width 267 height 16
type input "26196-530"
type input "PORT [PERSON_NAME] LNG - ENERGY FIELD PROFESSIONALS"
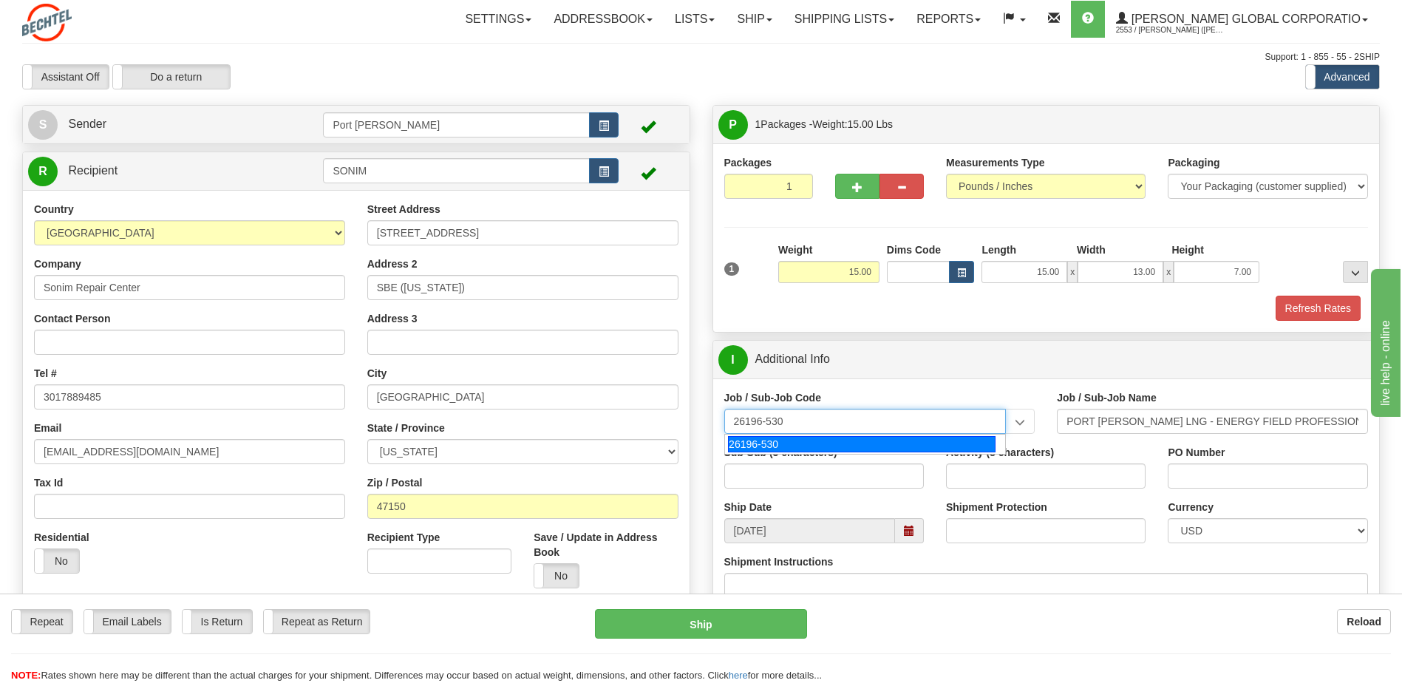
type input "26196-530"
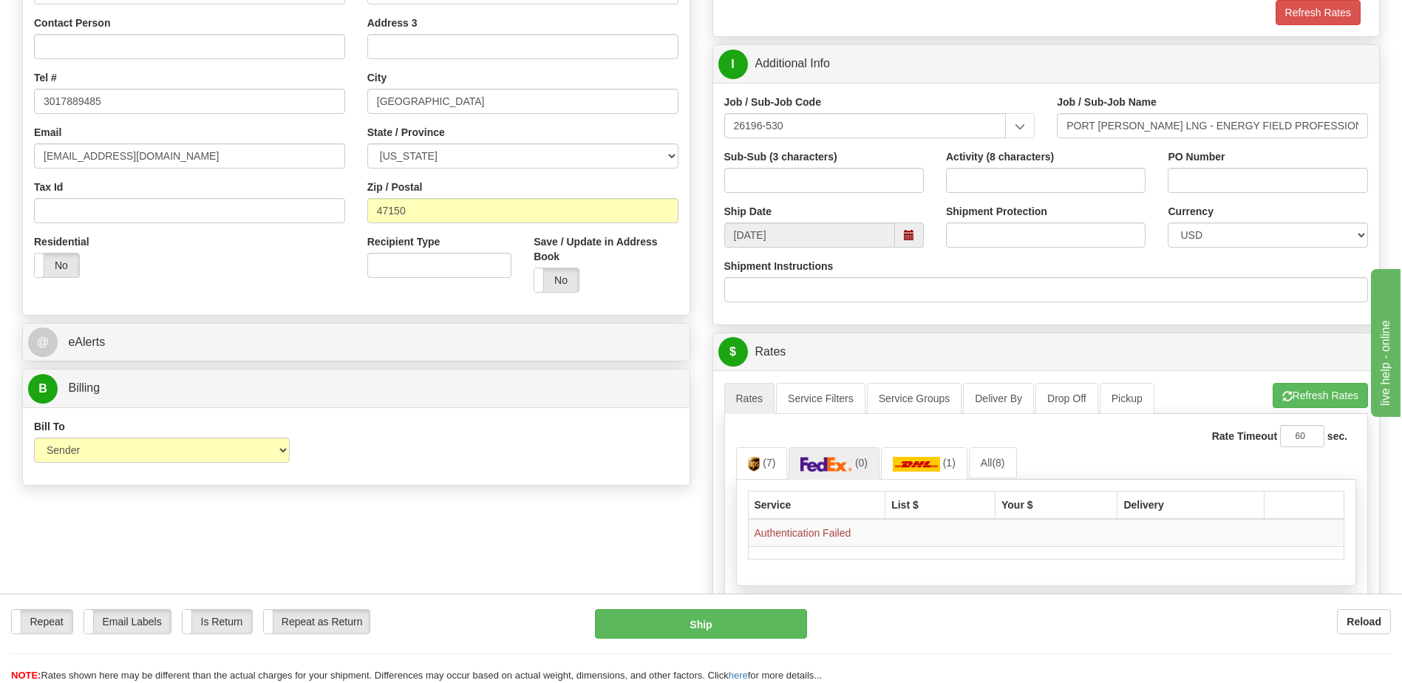
scroll to position [443, 0]
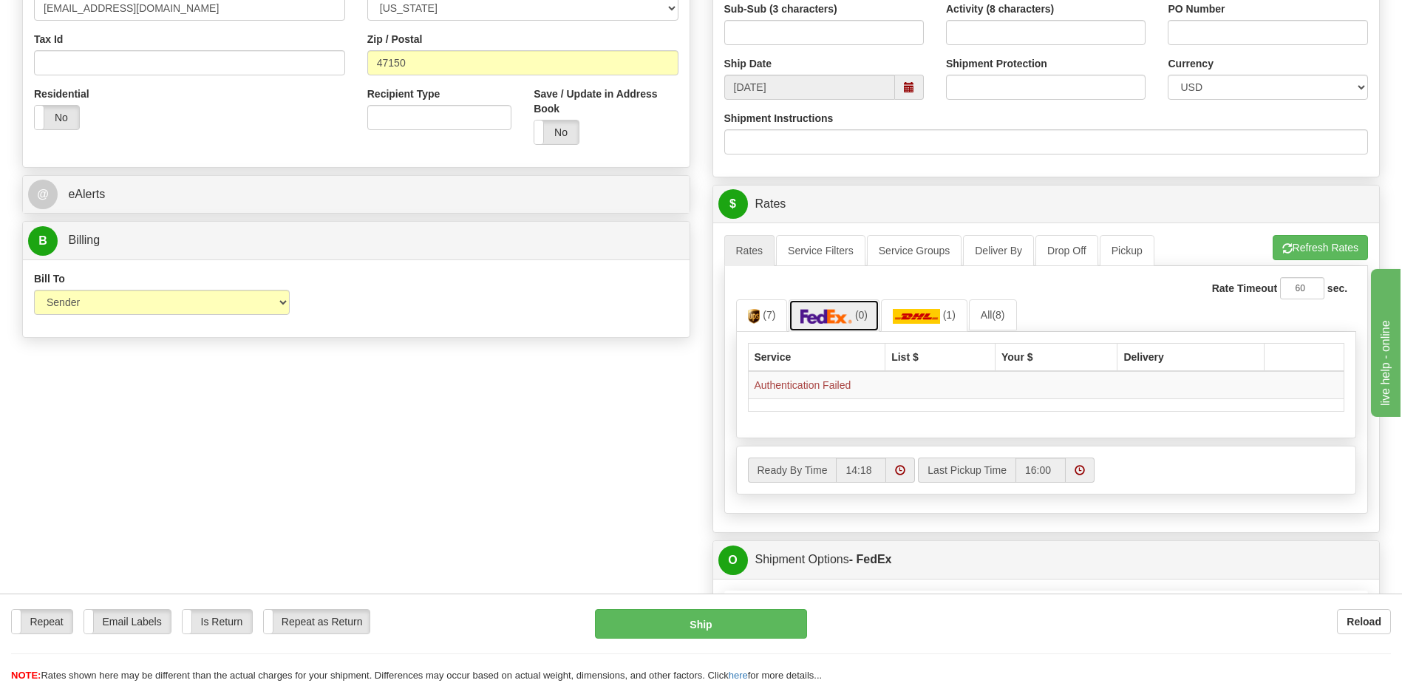
click at [834, 318] on img at bounding box center [826, 316] width 52 height 15
click at [771, 314] on span "(7)" at bounding box center [769, 315] width 13 height 12
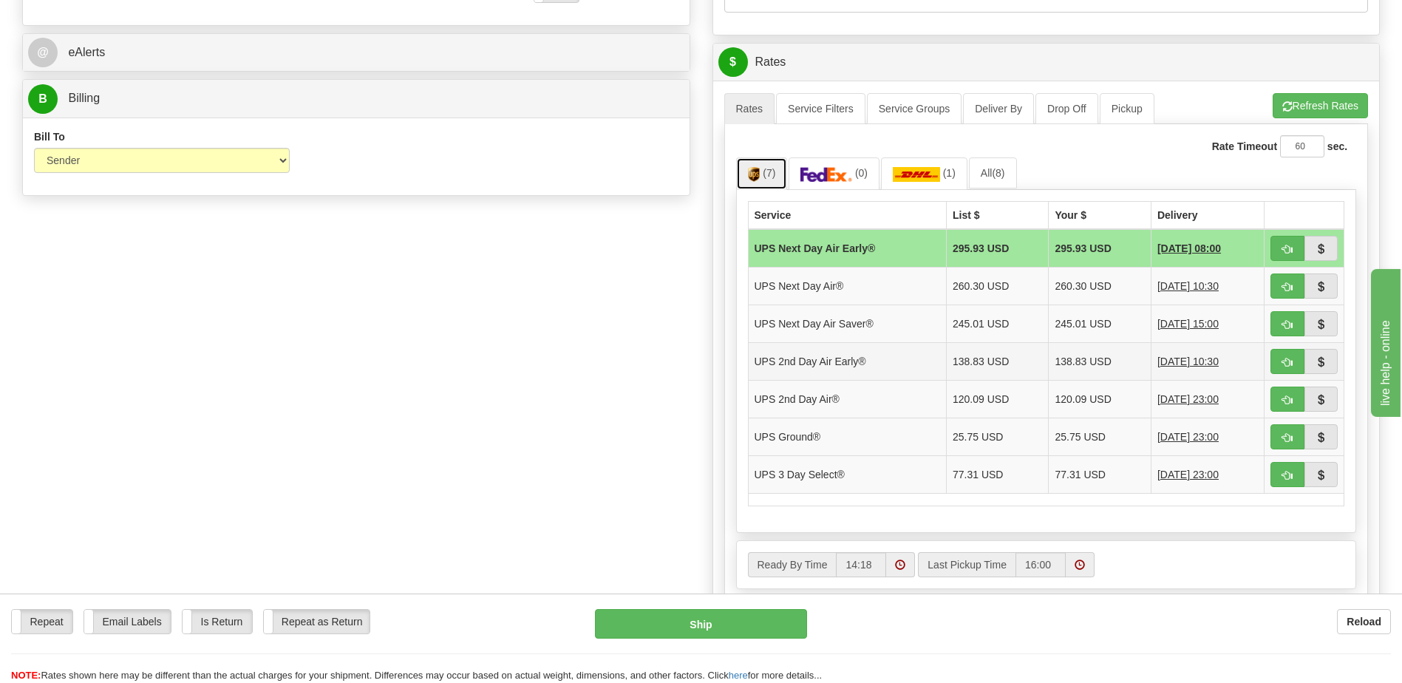
scroll to position [591, 0]
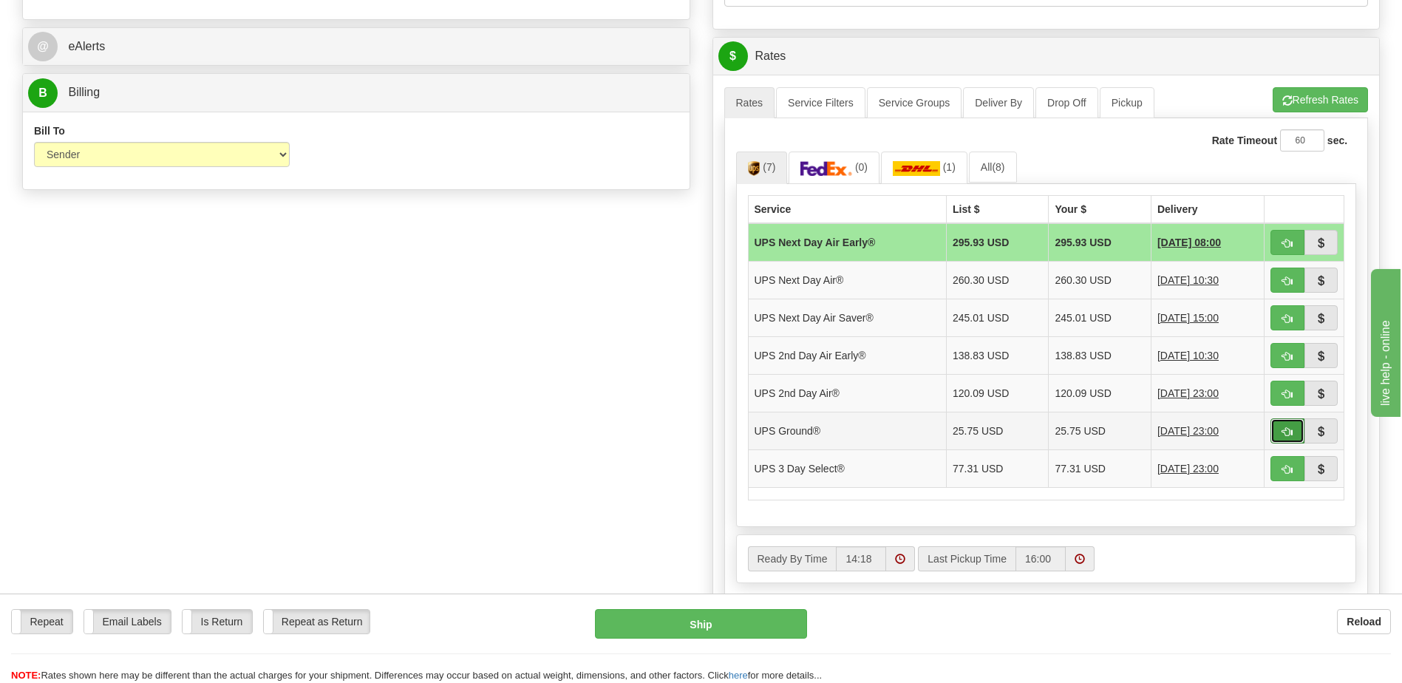
click at [1284, 431] on span "button" at bounding box center [1287, 432] width 10 height 10
type input "03"
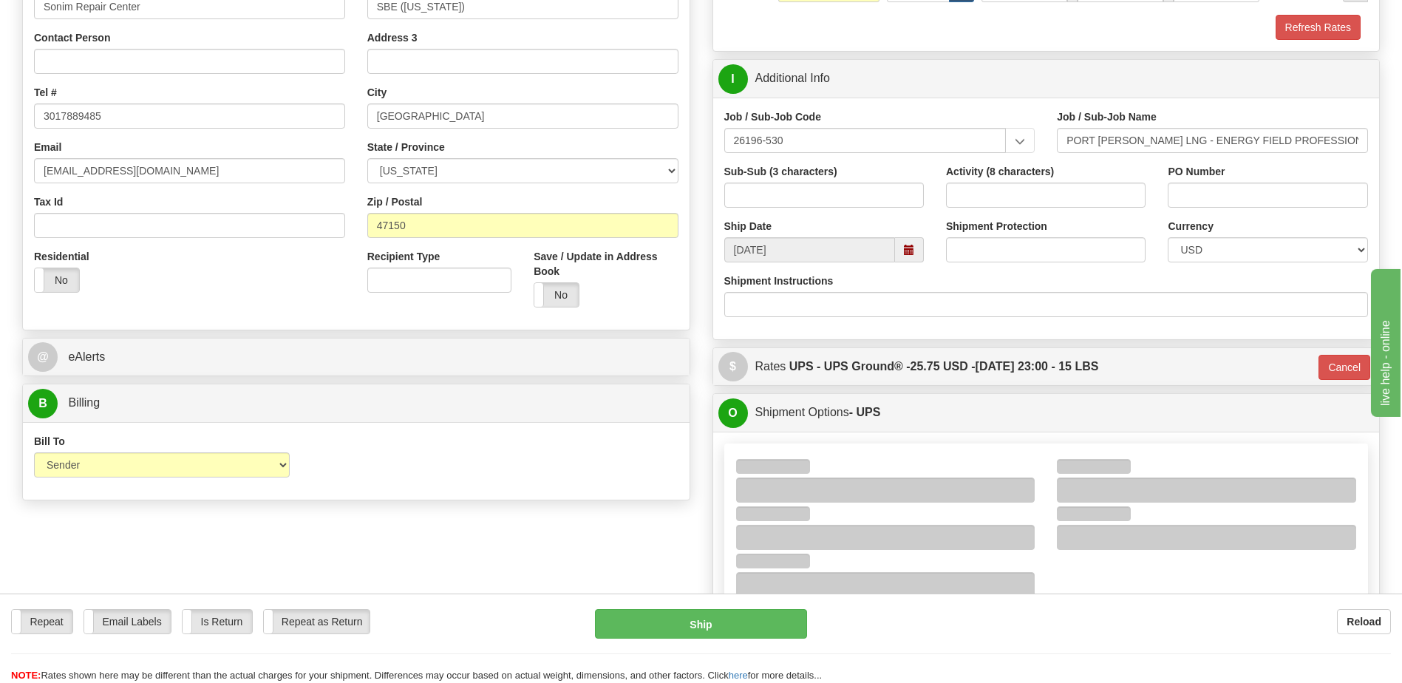
scroll to position [369, 0]
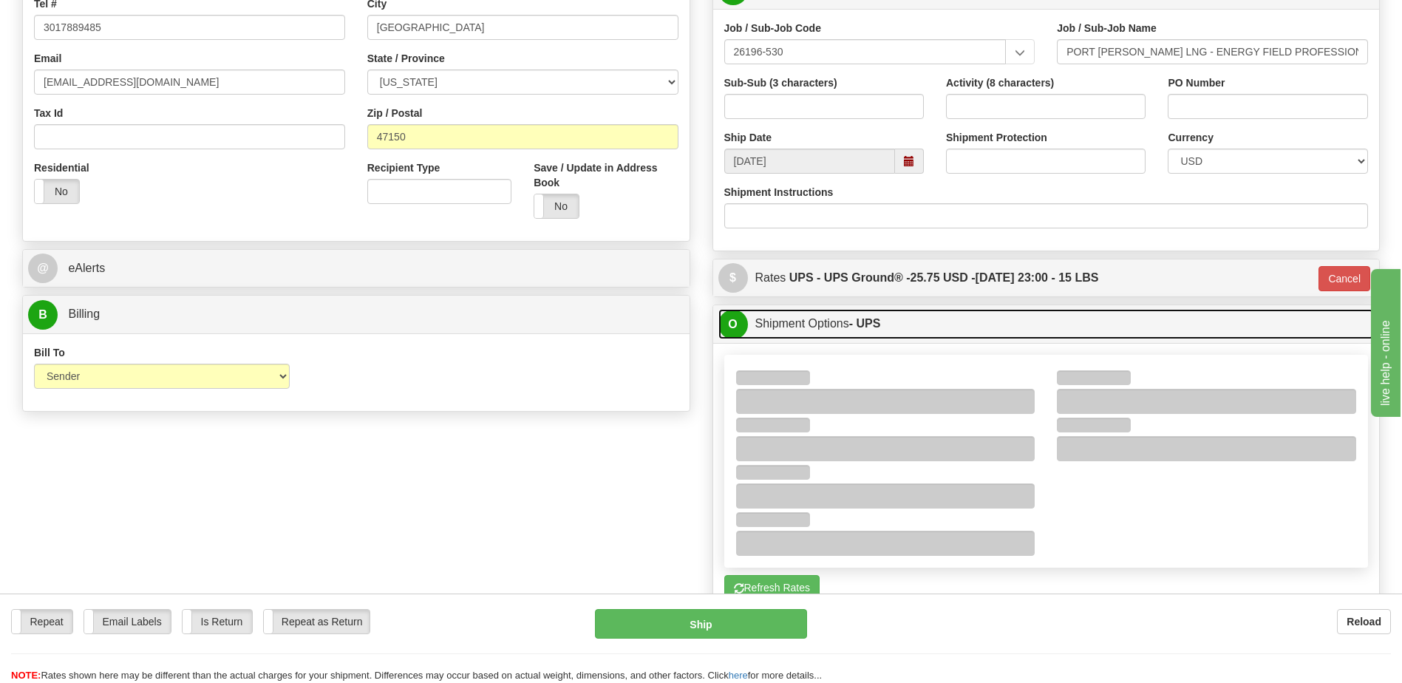
click at [828, 326] on link "O Shipment Options - UPS" at bounding box center [1046, 324] width 656 height 30
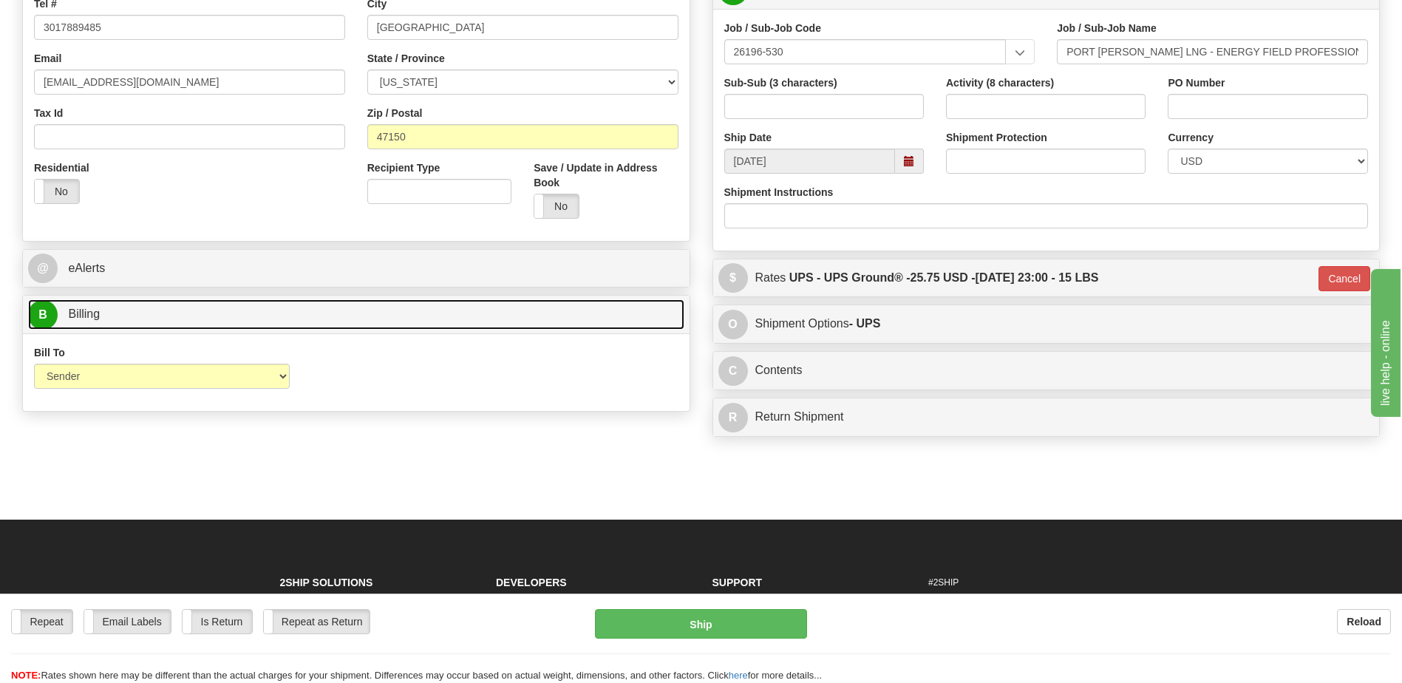
click at [106, 313] on link "B Billing" at bounding box center [356, 314] width 656 height 30
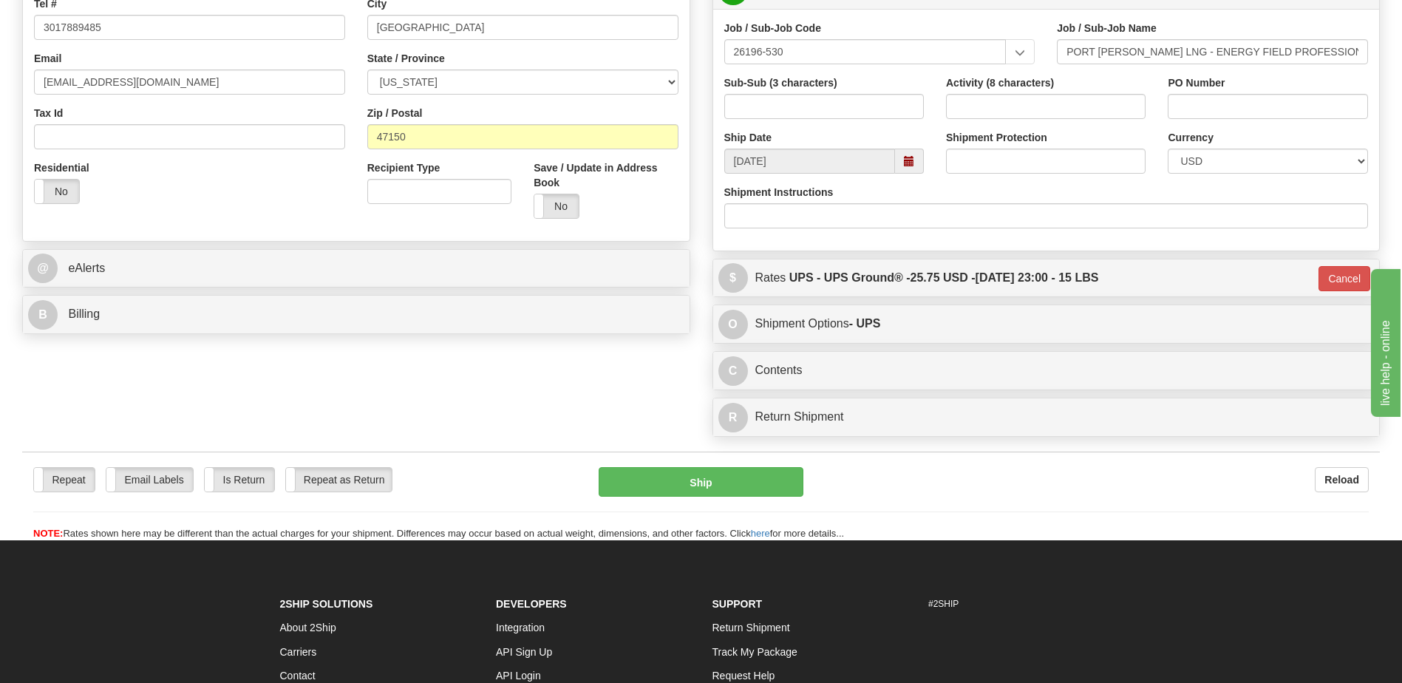
click at [131, 296] on div "B Billing" at bounding box center [356, 315] width 666 height 38
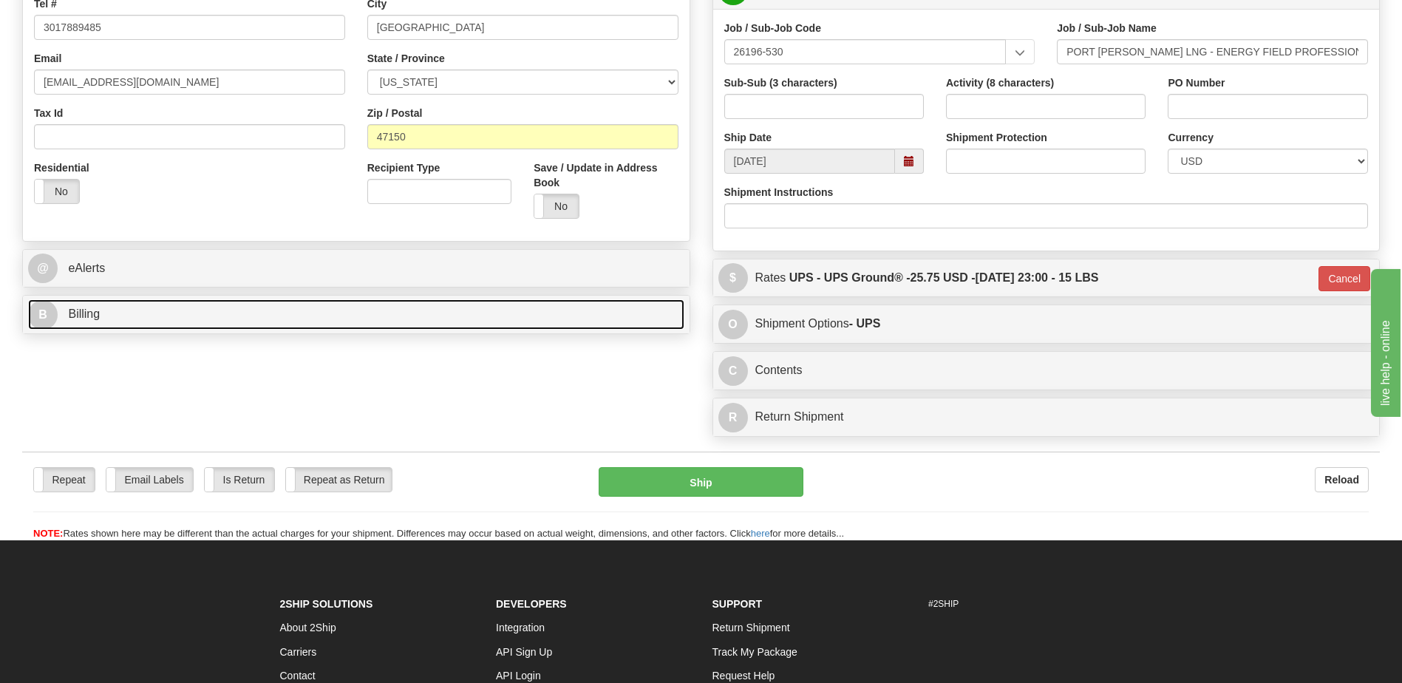
click at [129, 310] on link "B Billing" at bounding box center [356, 314] width 656 height 30
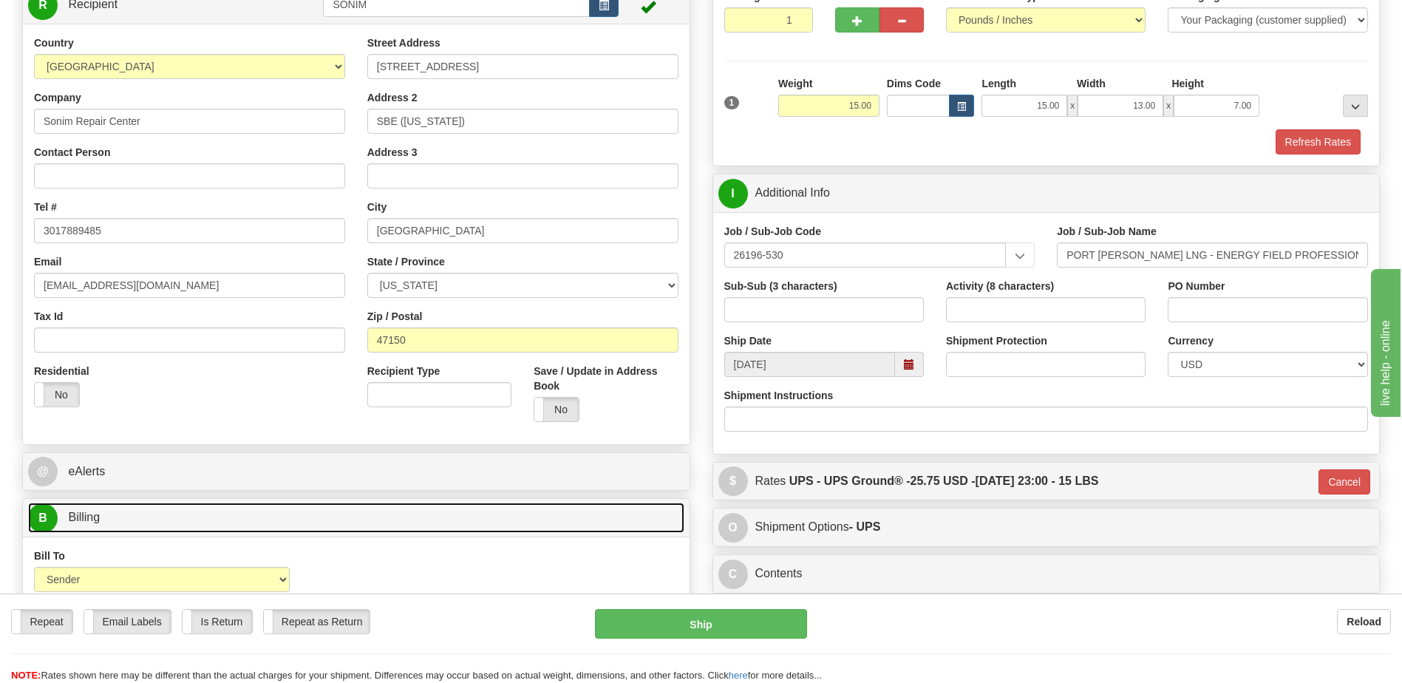
scroll to position [0, 0]
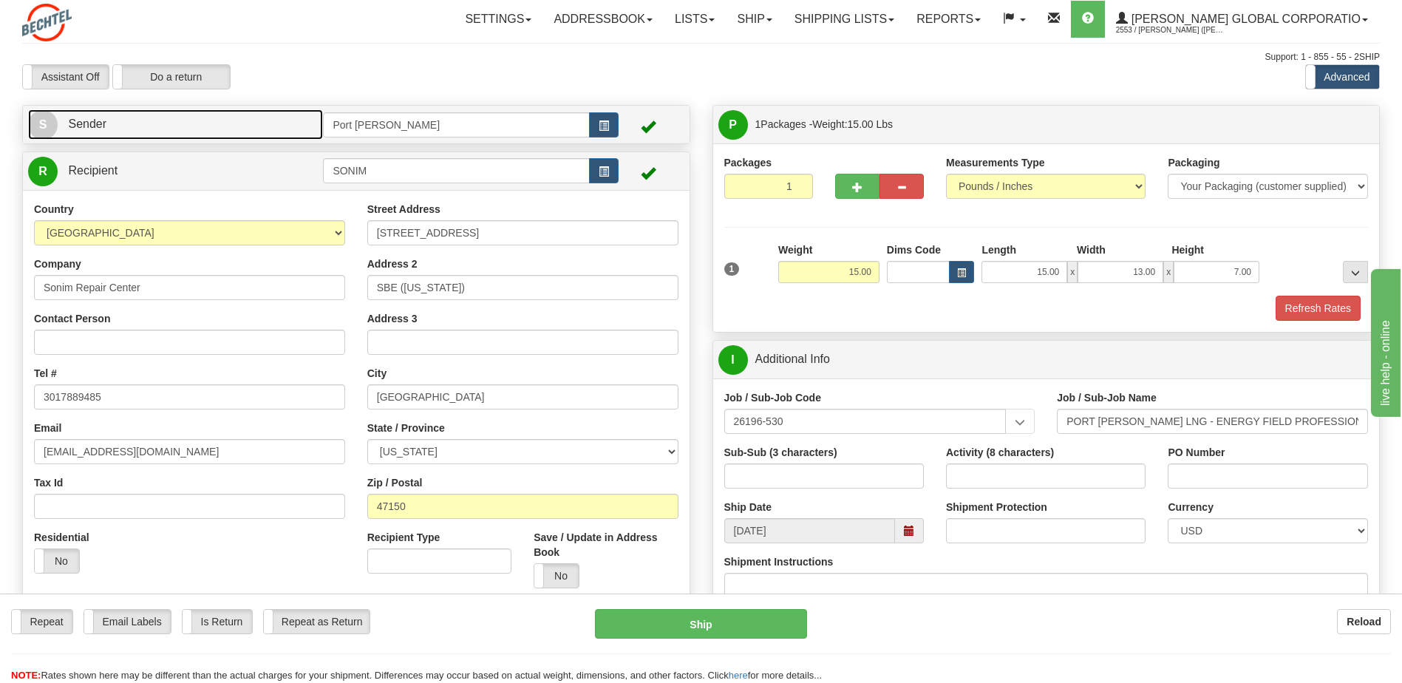
click at [154, 137] on link "S Sender" at bounding box center [175, 124] width 295 height 30
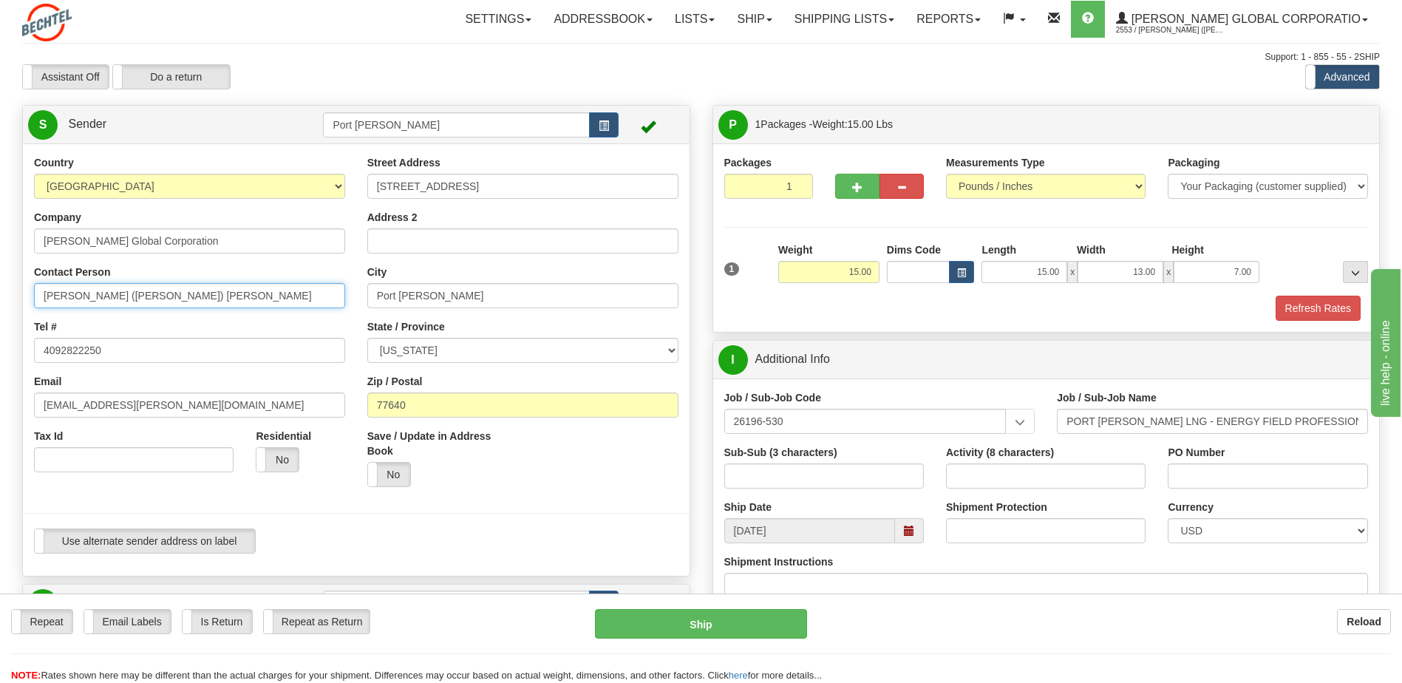
click at [203, 296] on input "[PERSON_NAME] ([PERSON_NAME]) [PERSON_NAME]" at bounding box center [189, 295] width 311 height 25
type input "[PERSON_NAME]"
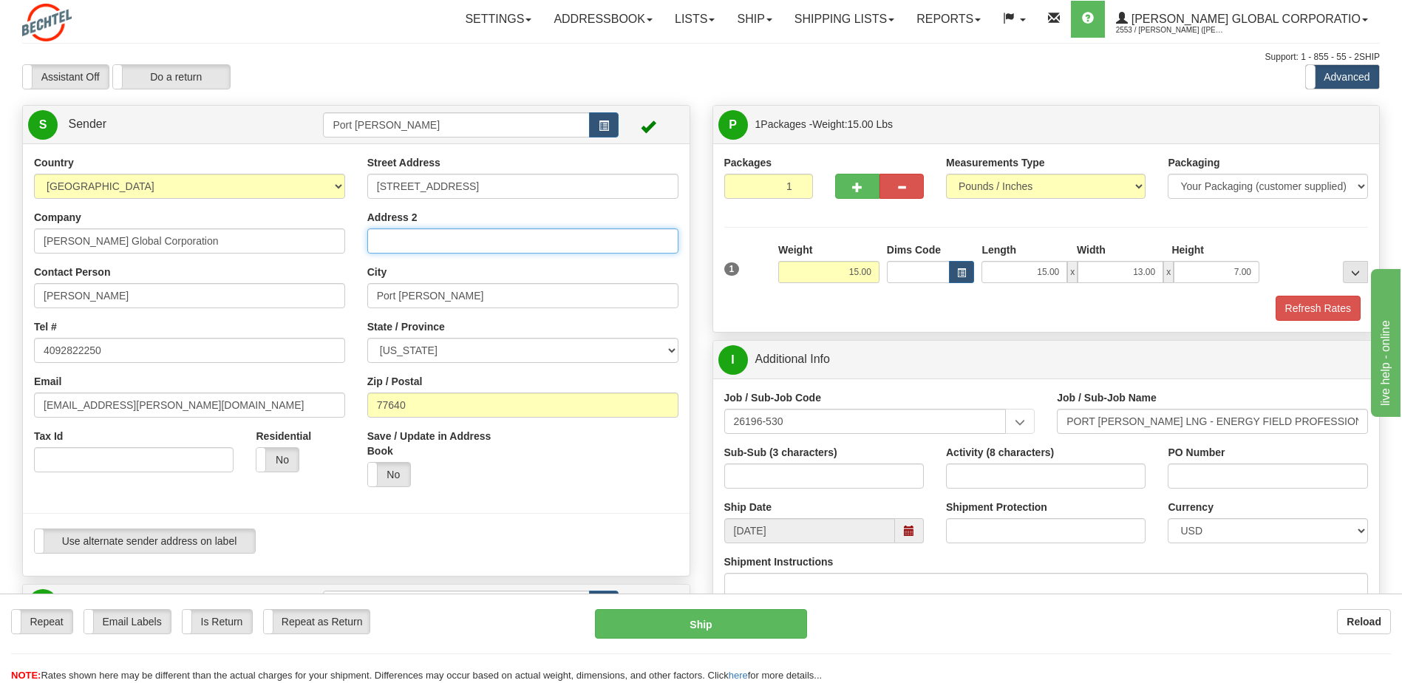
click at [415, 242] on input "Address 2" at bounding box center [522, 240] width 311 height 25
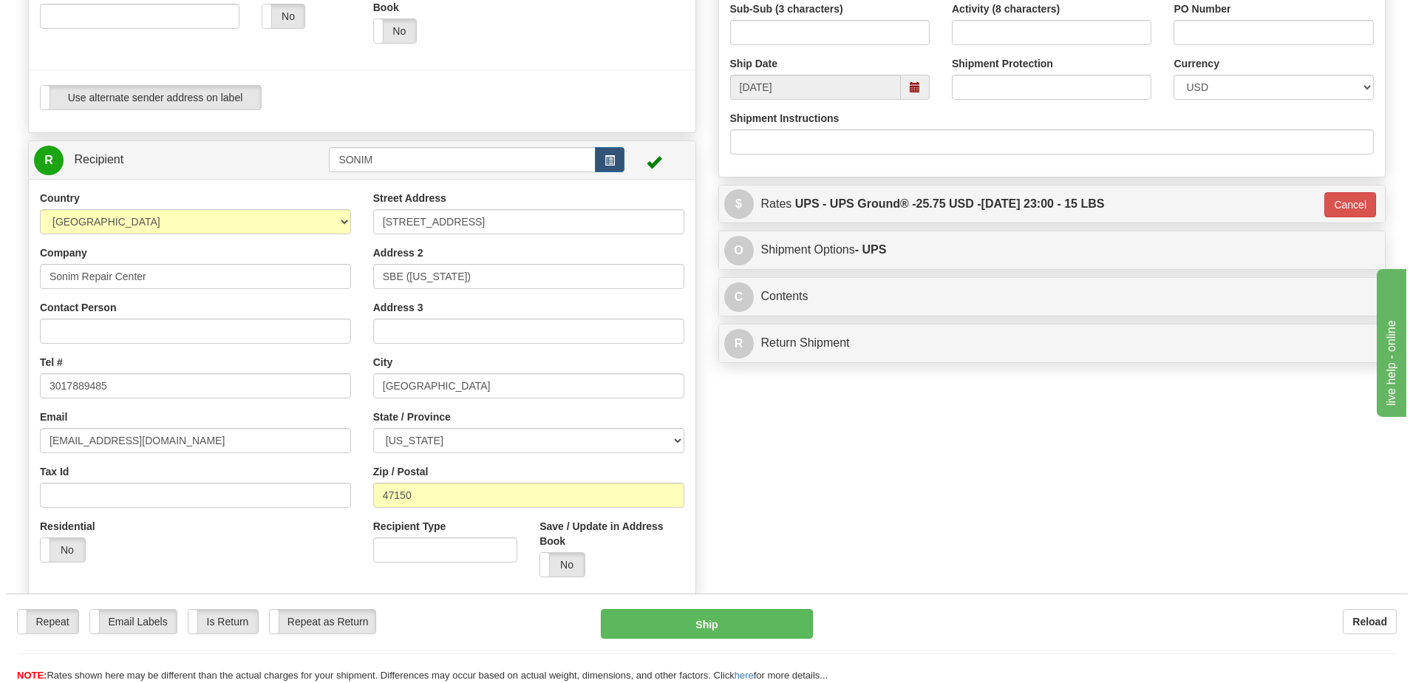
scroll to position [517, 0]
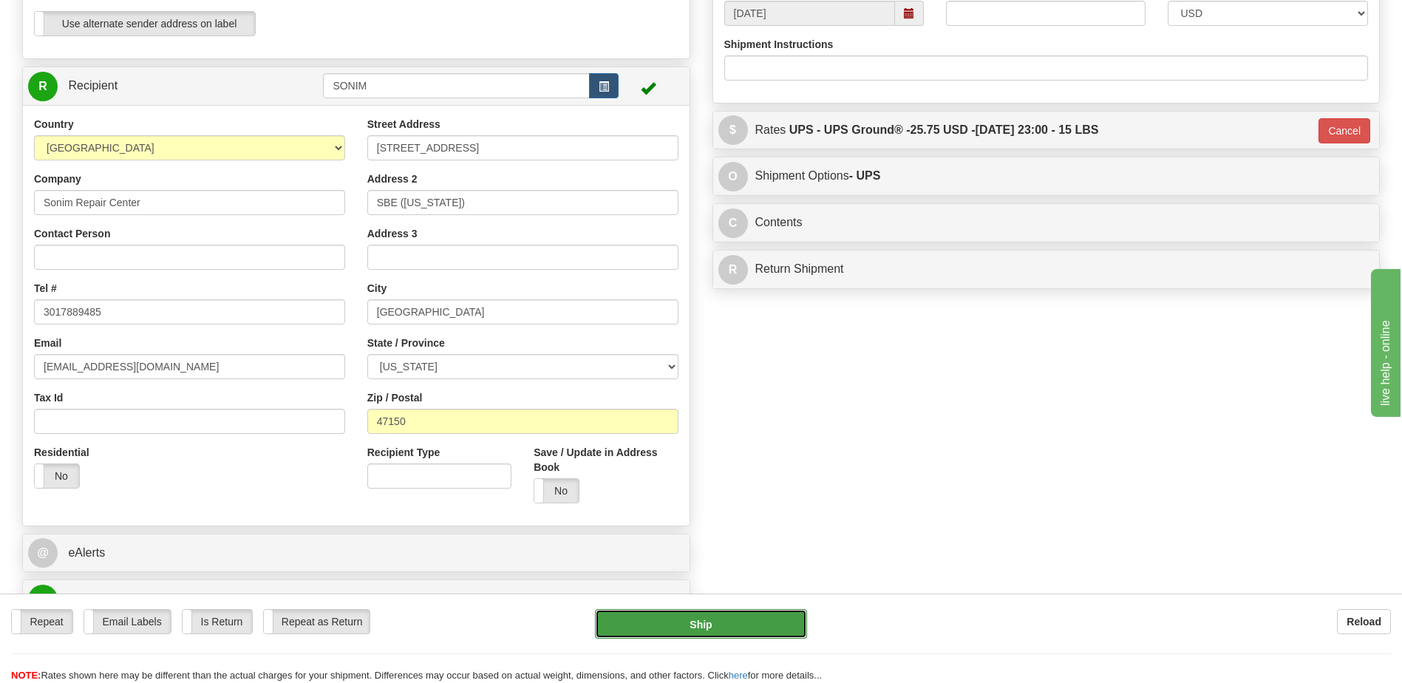
click at [691, 621] on button "Ship" at bounding box center [700, 624] width 211 height 30
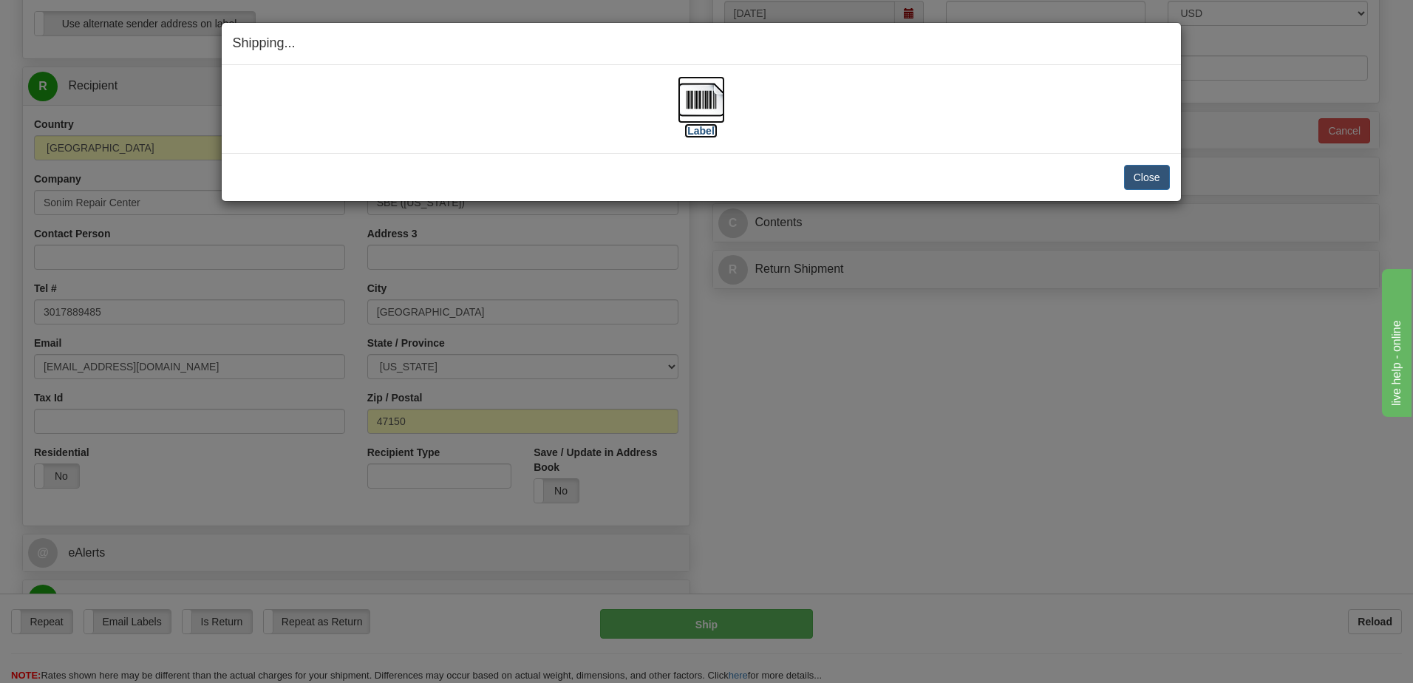
click at [700, 97] on img at bounding box center [701, 99] width 47 height 47
click at [1153, 175] on button "Close" at bounding box center [1147, 177] width 46 height 25
click at [1148, 174] on button "Close" at bounding box center [1147, 177] width 46 height 25
click at [1143, 183] on button "Close" at bounding box center [1147, 177] width 46 height 25
click at [1142, 174] on button "Close" at bounding box center [1147, 177] width 46 height 25
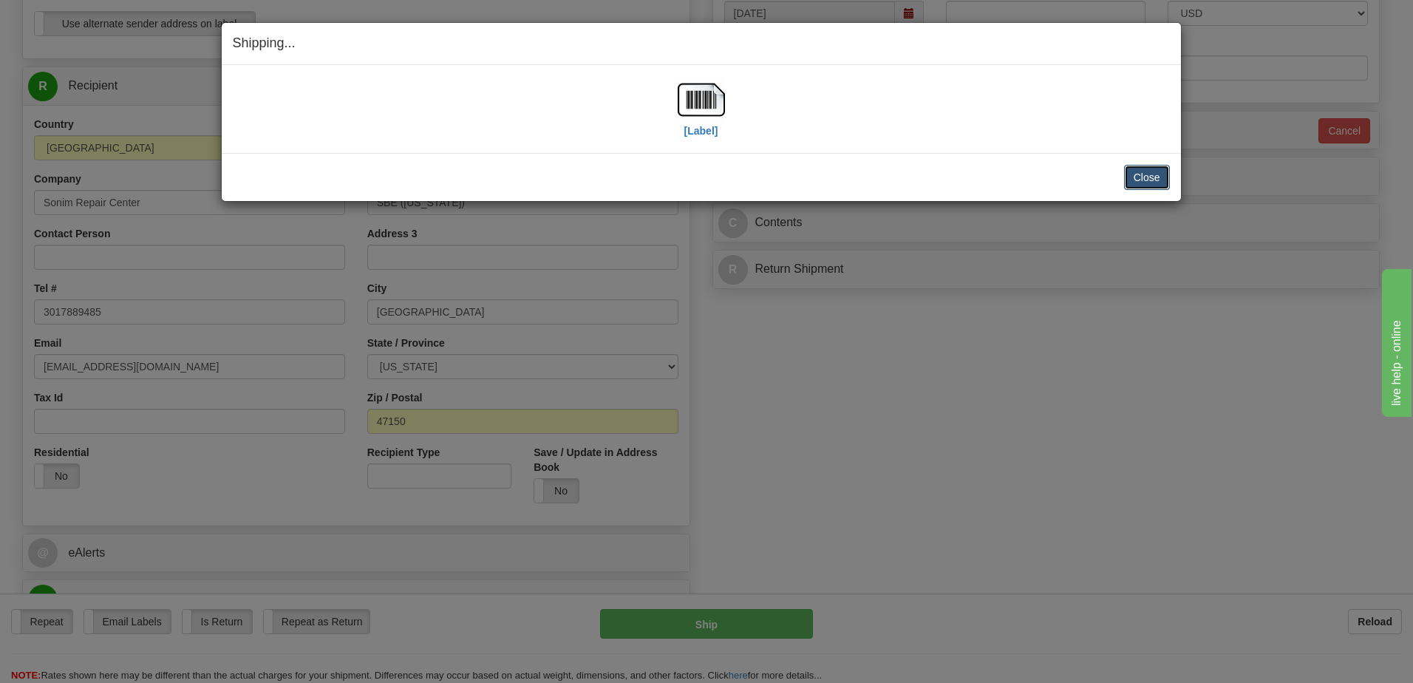
click at [1142, 174] on button "Close" at bounding box center [1147, 177] width 46 height 25
drag, startPoint x: 740, startPoint y: 92, endPoint x: 732, endPoint y: 100, distance: 11.5
click at [739, 92] on div "[Label]" at bounding box center [701, 109] width 937 height 66
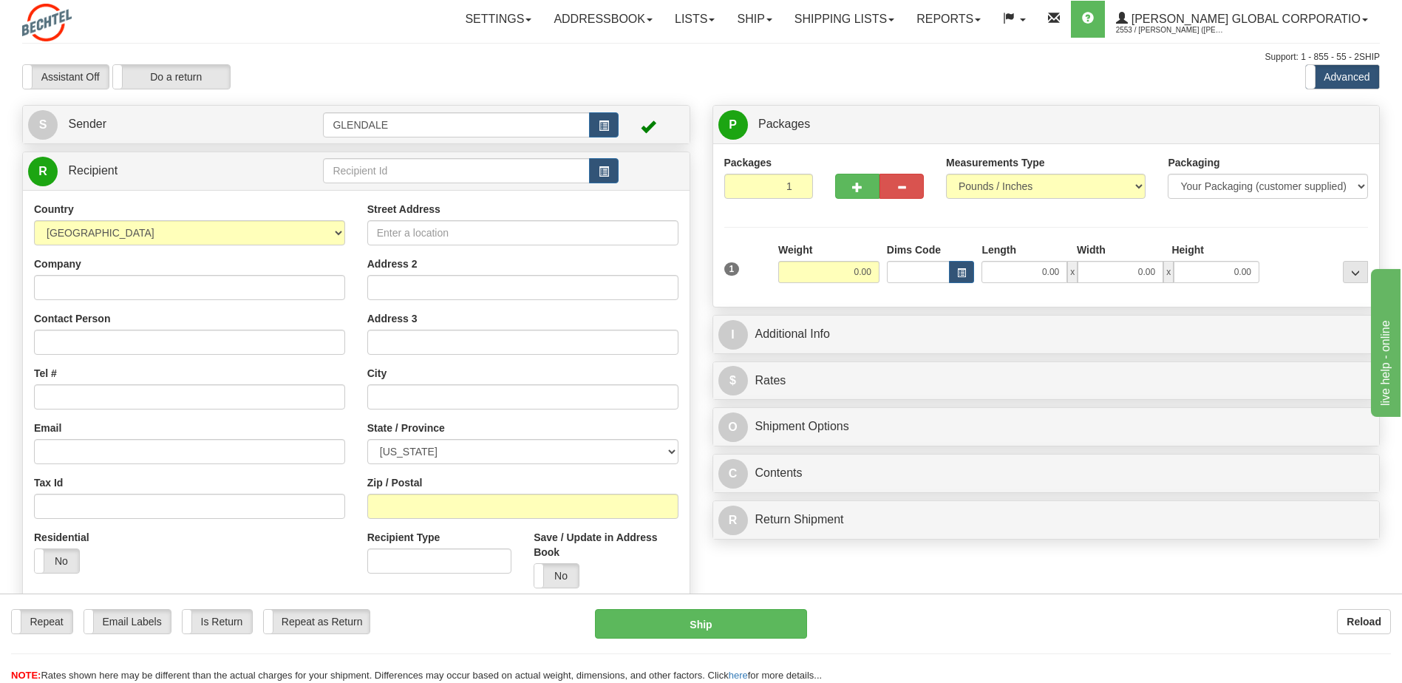
click at [732, 83] on div "Assistant On Assistant Off Do a return Do a return Previous Next Standard Advan…" at bounding box center [701, 76] width 1380 height 25
